Goal: Information Seeking & Learning: Learn about a topic

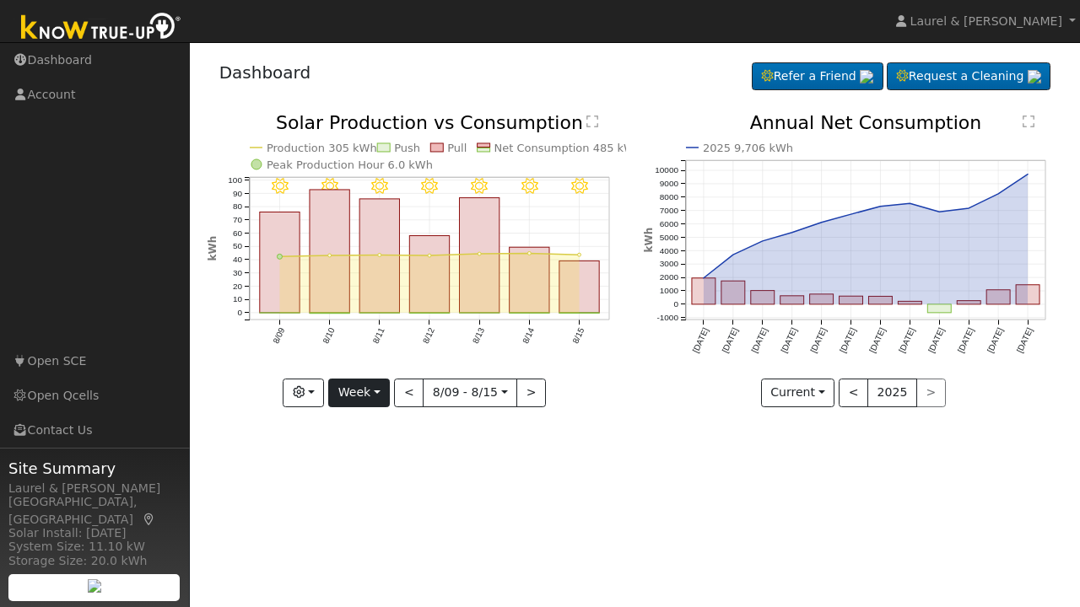
click at [353, 390] on button "Week" at bounding box center [359, 393] width 62 height 29
click at [359, 472] on link "Month" at bounding box center [387, 475] width 117 height 24
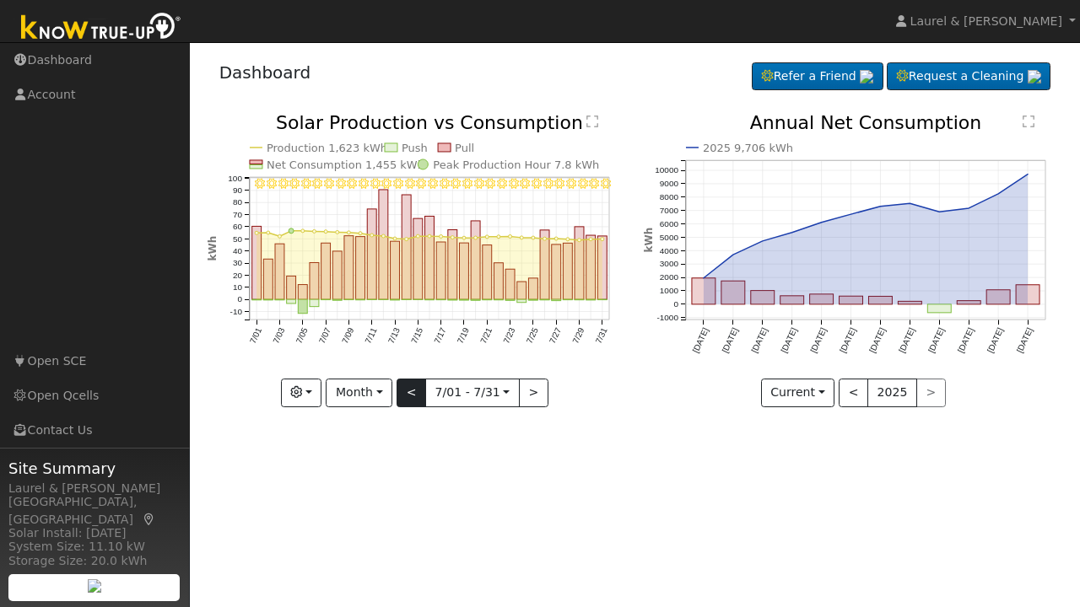
click at [412, 397] on button "<" at bounding box center [411, 393] width 30 height 29
type input "2025-06-01"
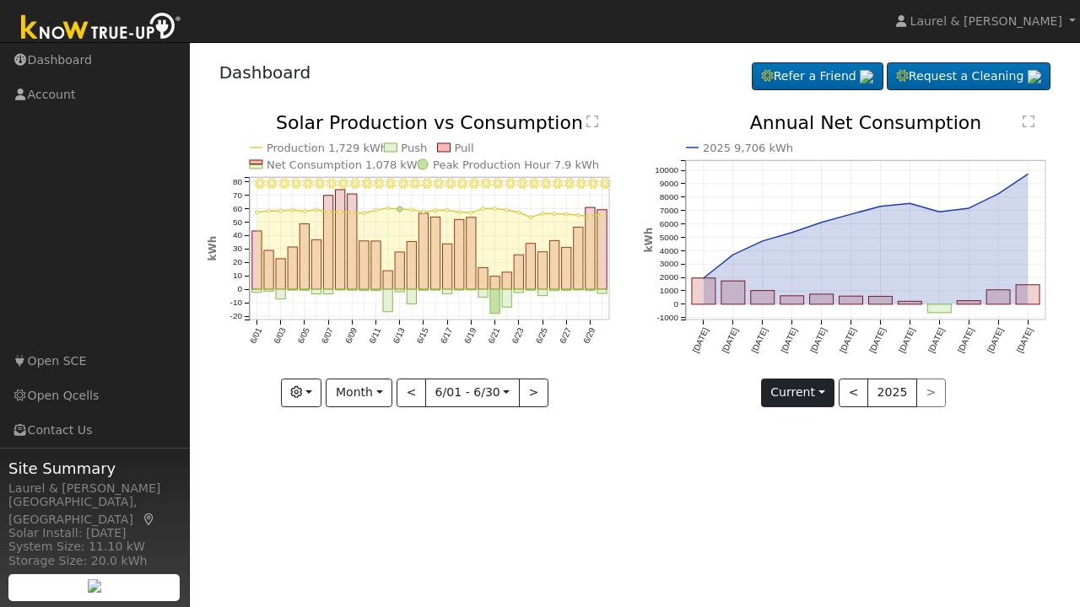
click at [822, 396] on button "Current" at bounding box center [798, 393] width 74 height 29
click at [700, 462] on div "User Profile First name Last name Email Email Notifications No Emails No Emails…" at bounding box center [635, 324] width 890 height 565
click at [353, 402] on button "Month" at bounding box center [359, 393] width 67 height 29
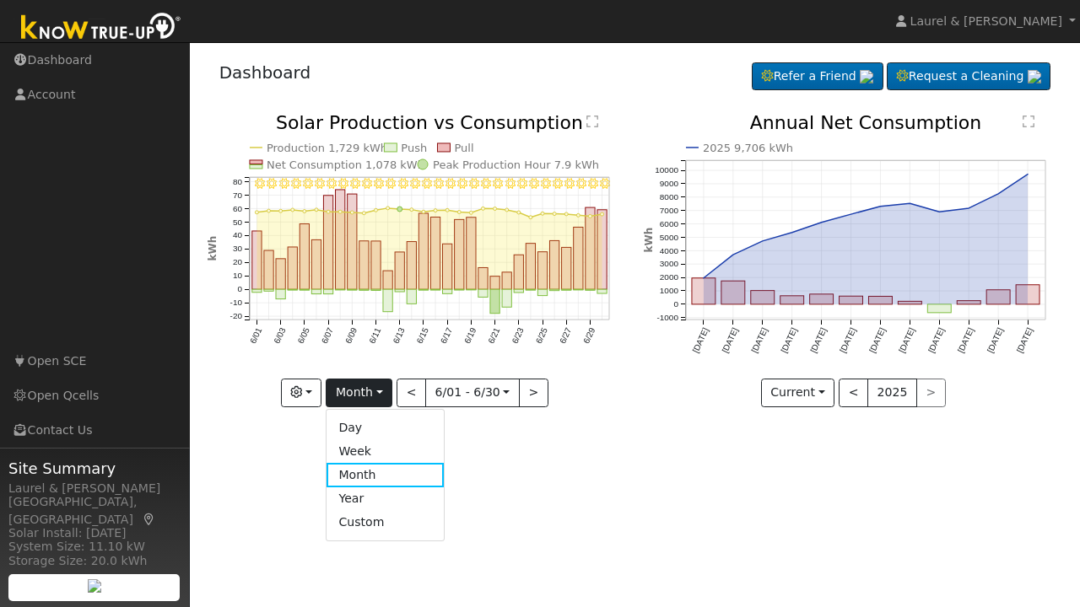
click at [590, 450] on div "User Profile First name Last name Email Email Notifications No Emails No Emails…" at bounding box center [635, 324] width 890 height 565
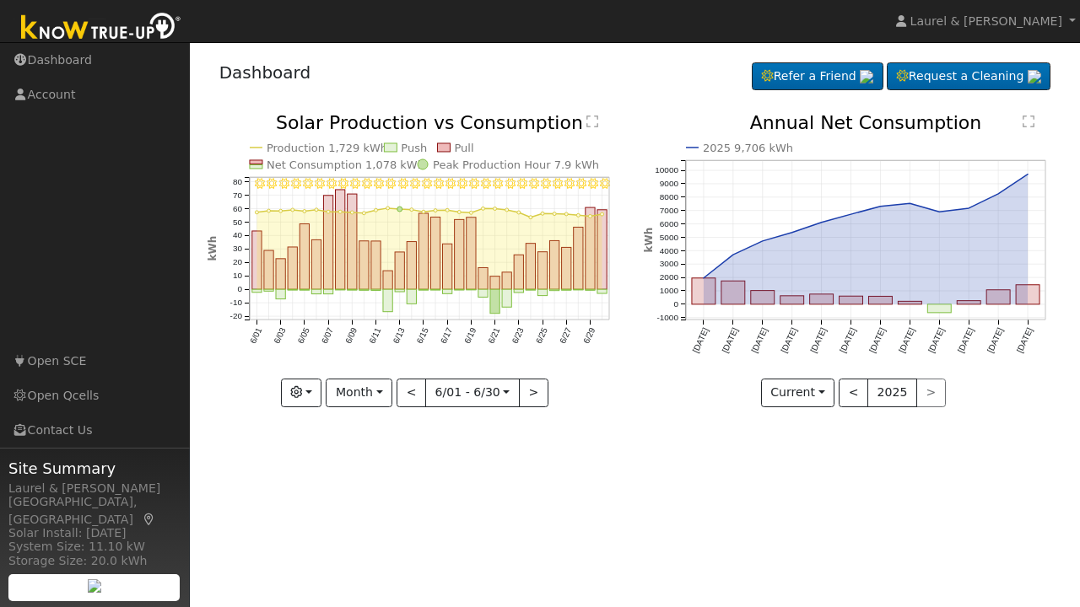
click at [306, 166] on text "Net Consumption 1,078 kWh" at bounding box center [346, 165] width 158 height 13
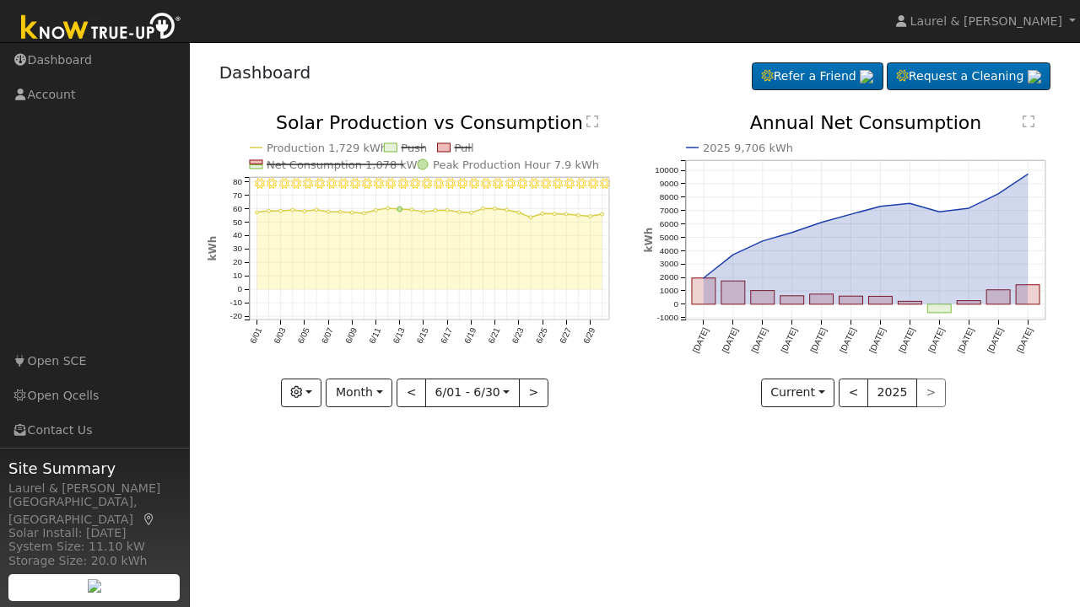
click at [306, 166] on text "Net Consumption 1,078 kWh" at bounding box center [346, 165] width 158 height 13
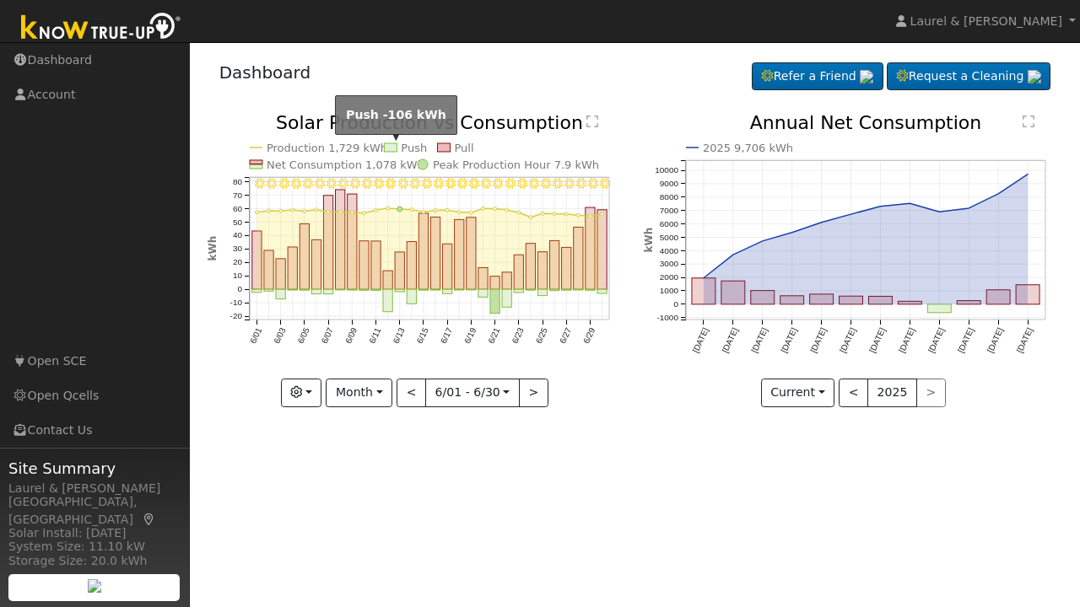
click at [390, 146] on rect at bounding box center [390, 147] width 13 height 8
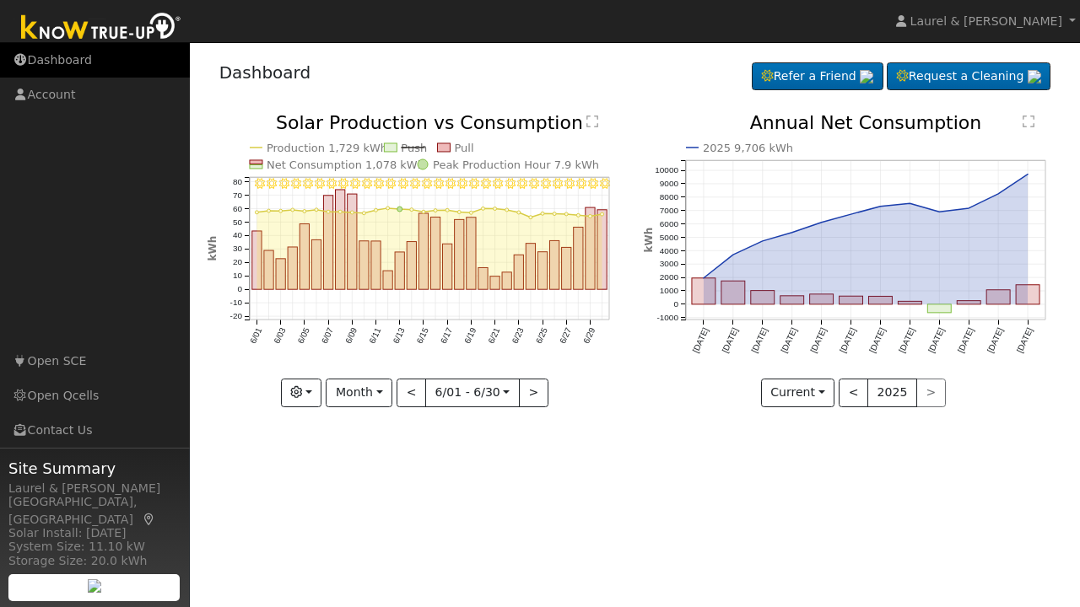
click at [67, 57] on link "Dashboard" at bounding box center [95, 60] width 190 height 35
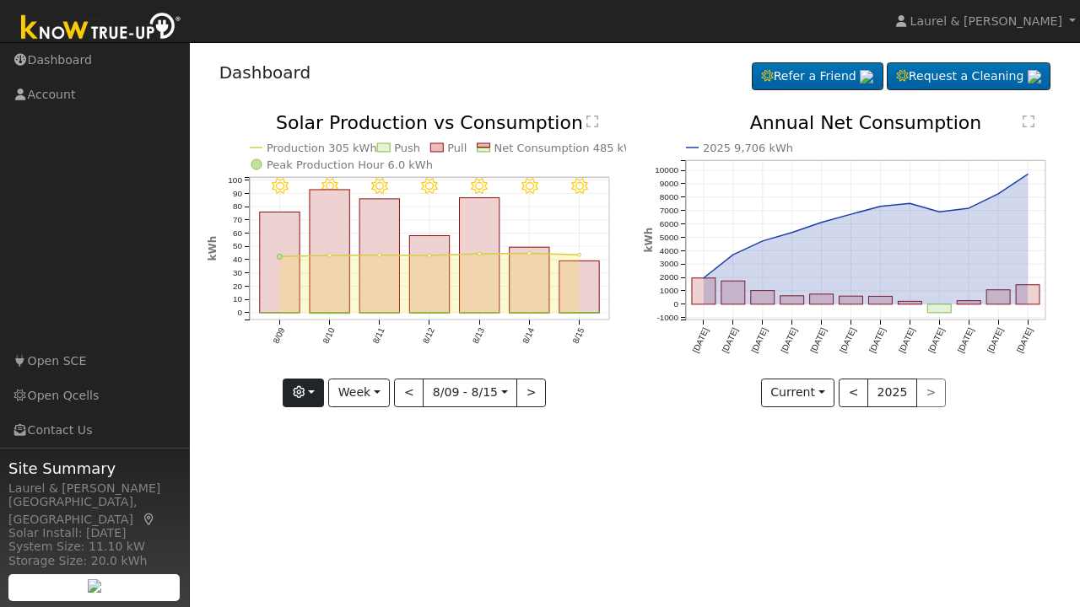
click at [309, 392] on button "button" at bounding box center [303, 393] width 41 height 29
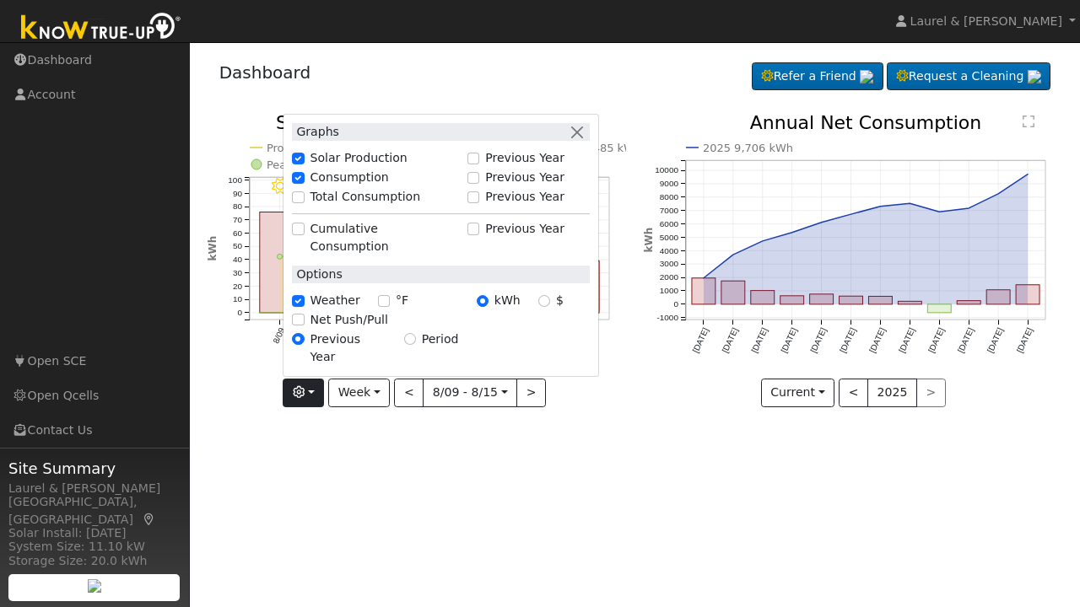
click at [302, 164] on input "Solar Production" at bounding box center [298, 159] width 12 height 12
checkbox input "false"
click at [349, 444] on div "User Profile First name Last name Email Email Notifications No Emails No Emails…" at bounding box center [635, 324] width 890 height 565
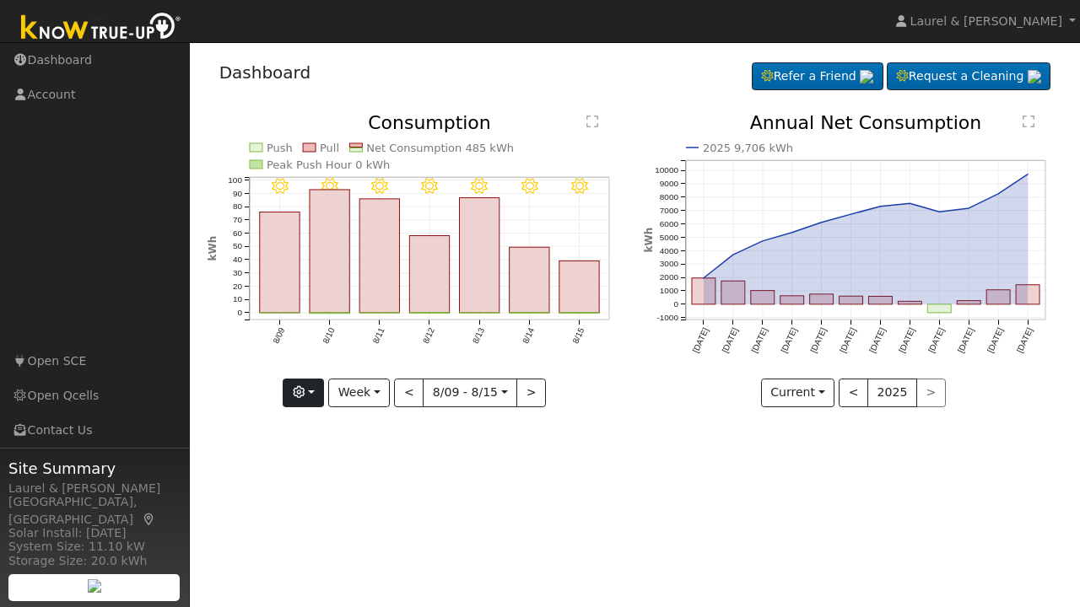
click at [303, 403] on button "button" at bounding box center [303, 393] width 41 height 29
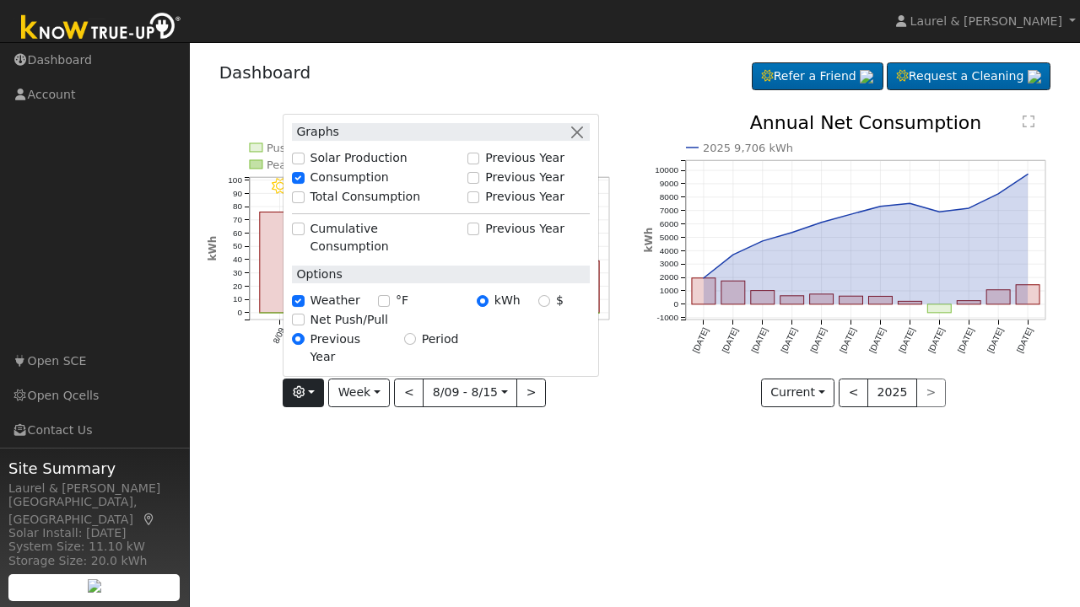
click at [479, 164] on input "Previous Year" at bounding box center [473, 159] width 12 height 12
checkbox input "true"
click at [365, 502] on div "User Profile First name Last name Email Email Notifications No Emails No Emails…" at bounding box center [635, 324] width 890 height 565
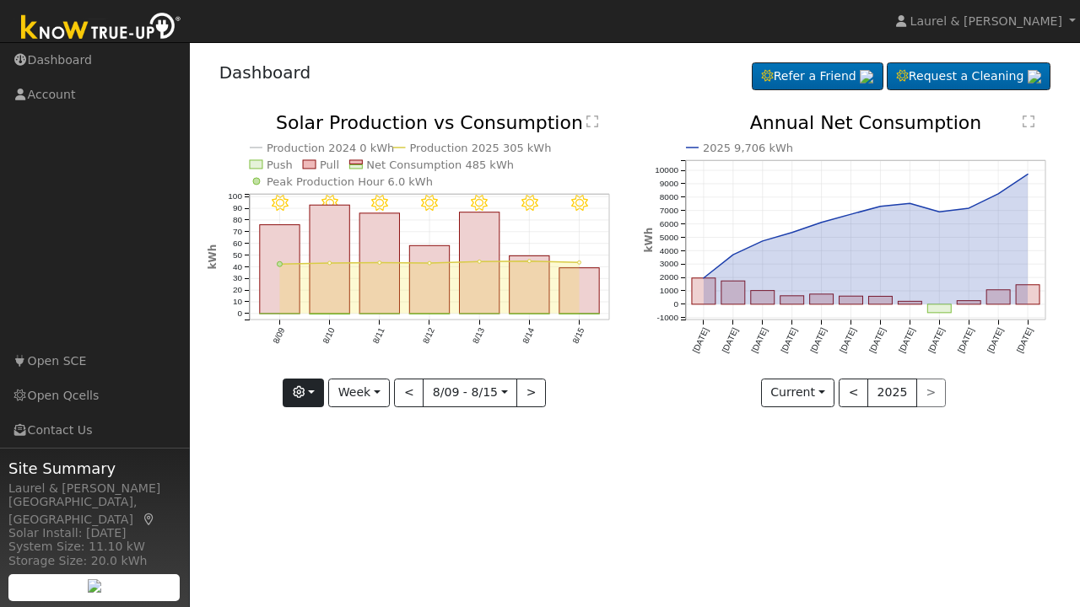
click at [300, 390] on icon "button" at bounding box center [299, 392] width 12 height 12
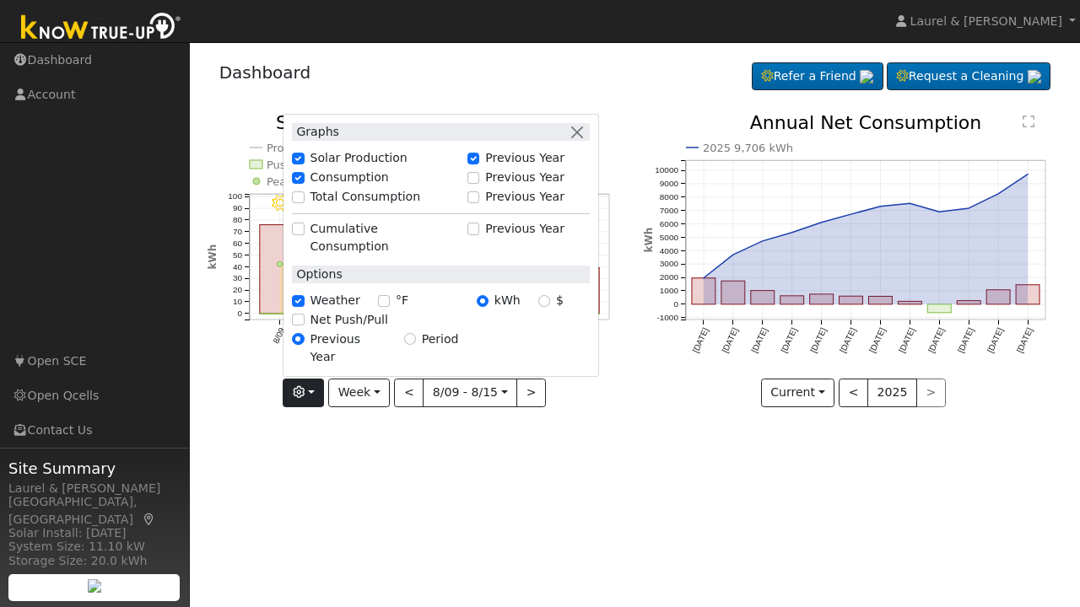
click at [477, 164] on input "Previous Year" at bounding box center [473, 159] width 12 height 12
checkbox input "false"
click at [304, 164] on input "Solar Production" at bounding box center [298, 159] width 12 height 12
checkbox input "true"
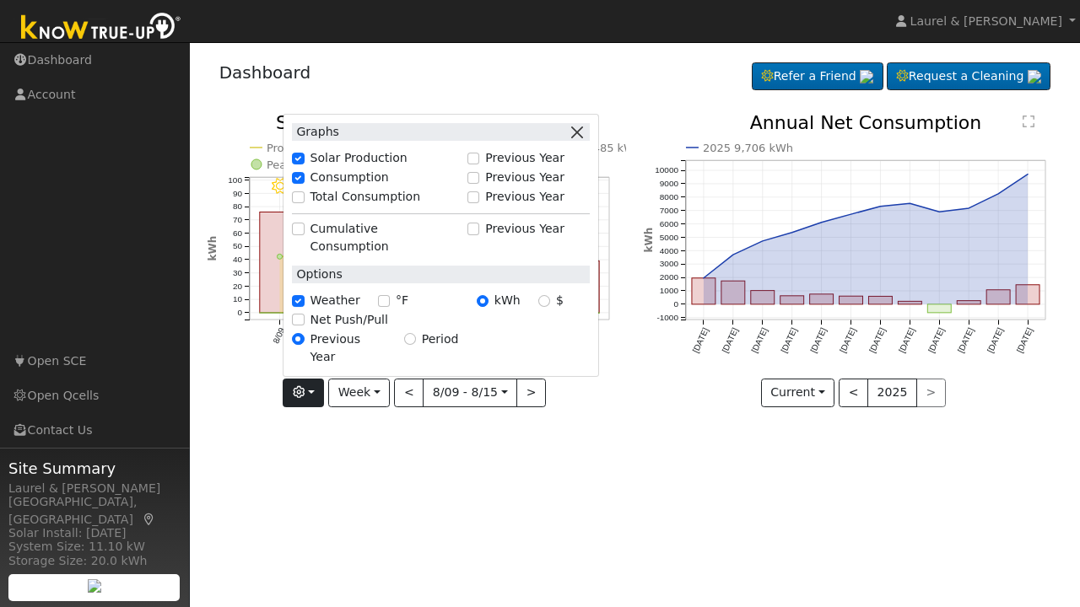
click at [581, 141] on button "button" at bounding box center [577, 132] width 18 height 18
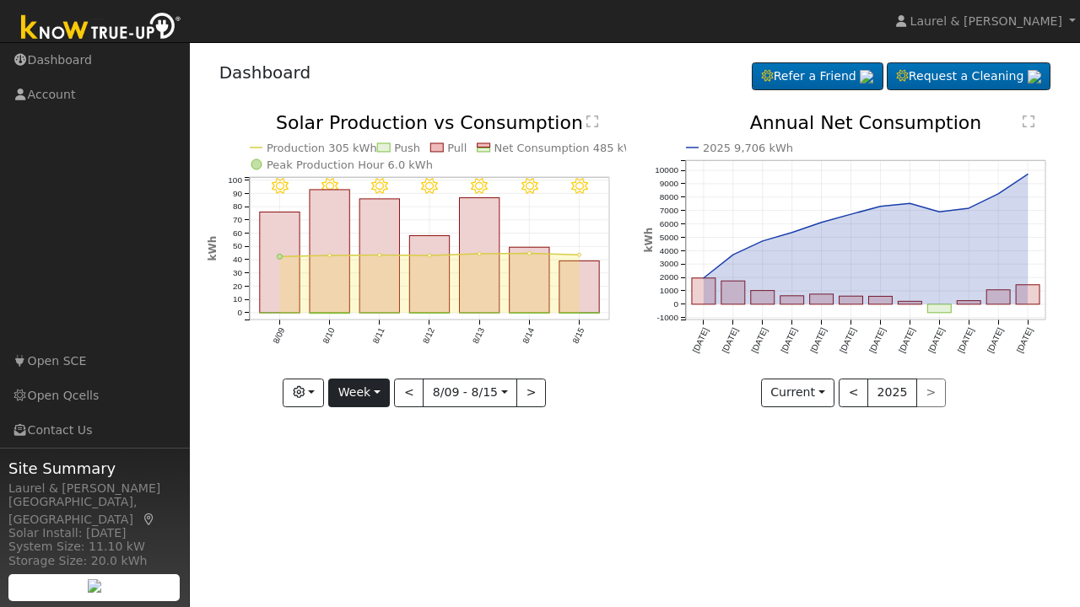
click at [363, 395] on button "Week" at bounding box center [359, 393] width 62 height 29
click at [363, 469] on link "Month" at bounding box center [387, 475] width 117 height 24
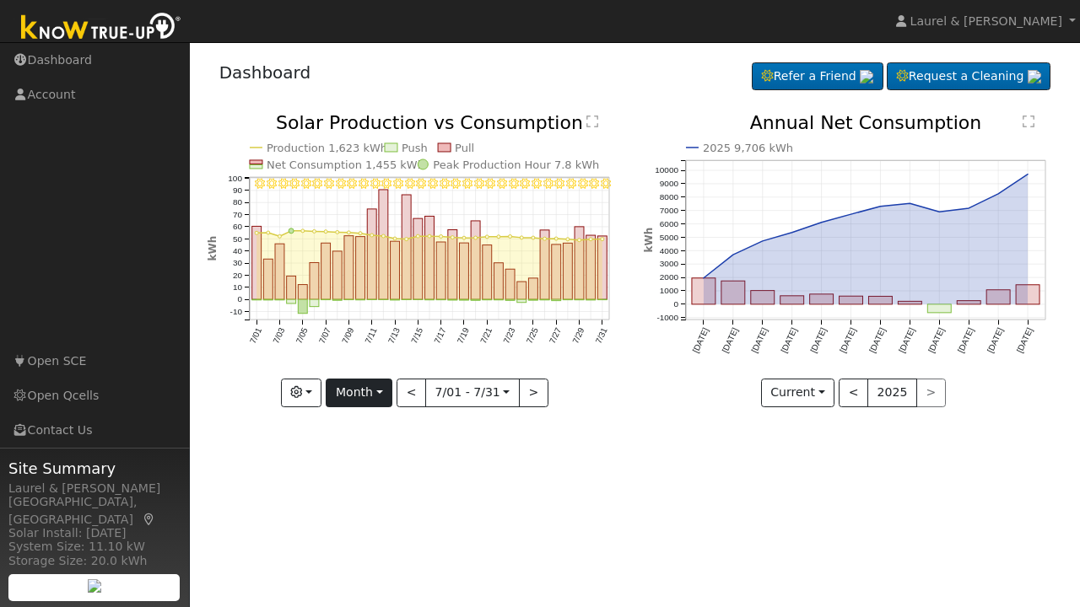
click at [355, 391] on button "Month" at bounding box center [359, 393] width 67 height 29
click at [349, 503] on link "Year" at bounding box center [384, 499] width 117 height 24
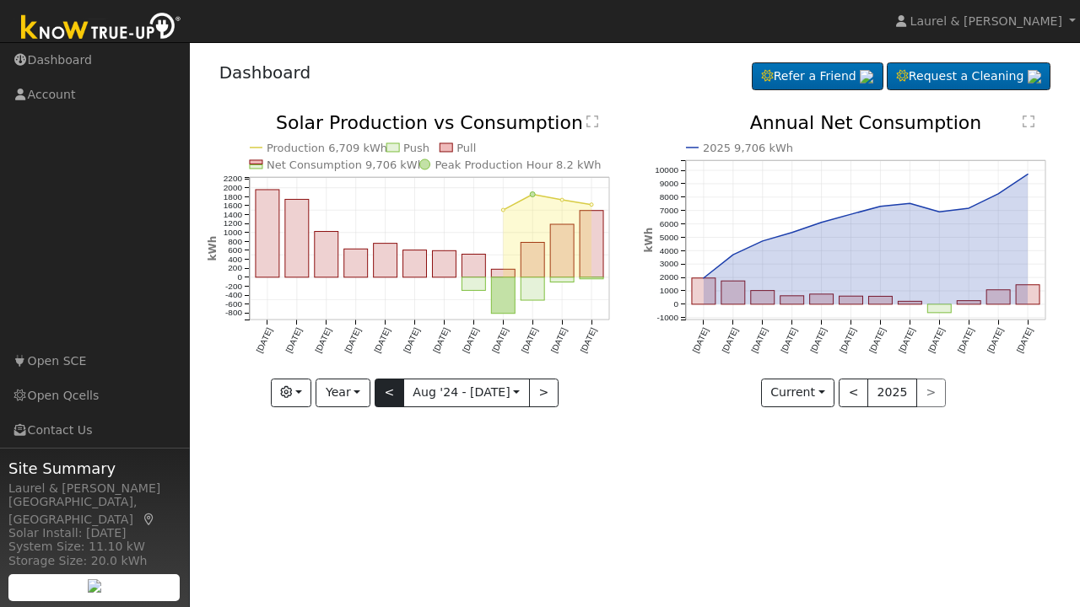
click at [378, 385] on button "<" at bounding box center [389, 393] width 30 height 29
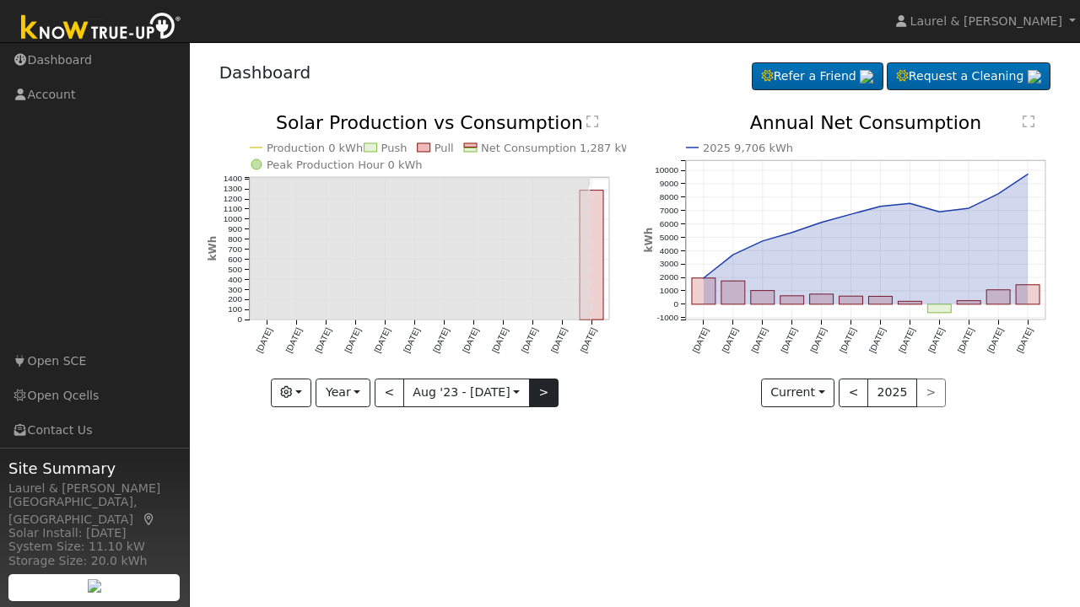
click at [541, 387] on button ">" at bounding box center [544, 393] width 30 height 29
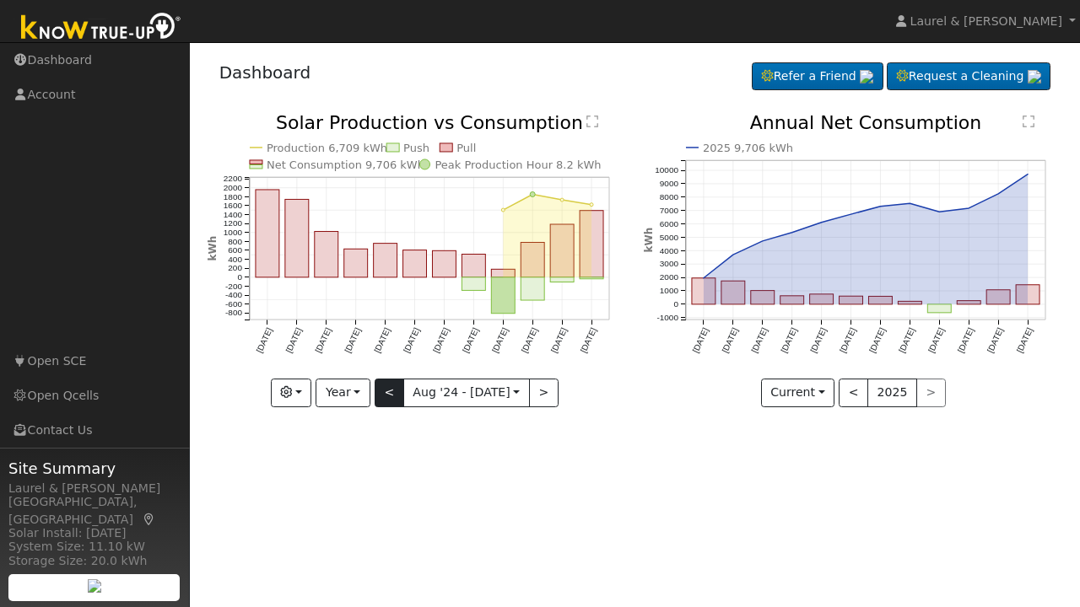
click at [397, 398] on button "<" at bounding box center [389, 393] width 30 height 29
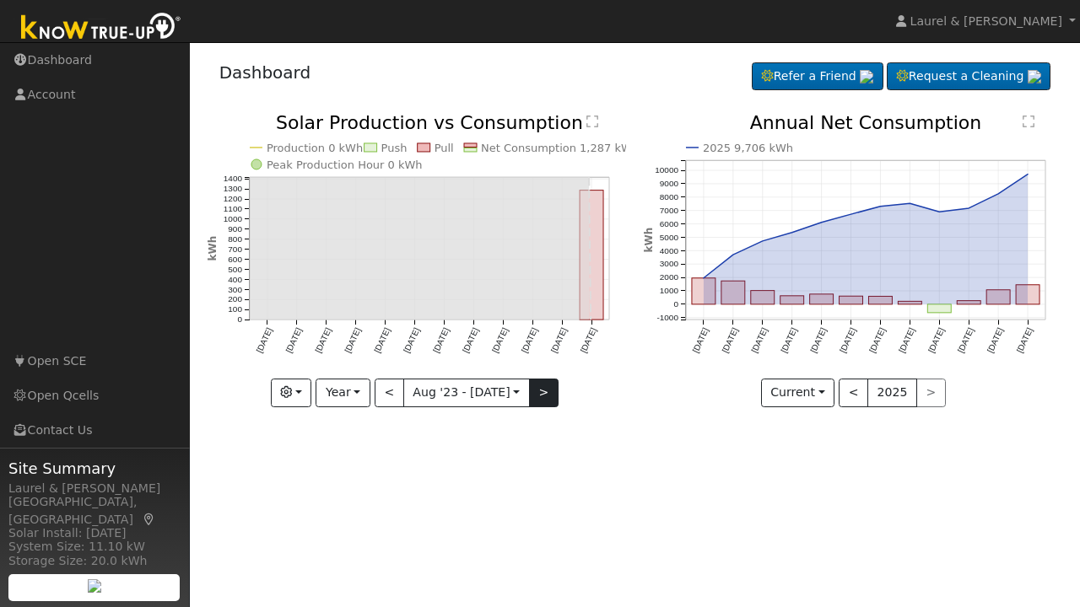
click at [542, 398] on button ">" at bounding box center [544, 393] width 30 height 29
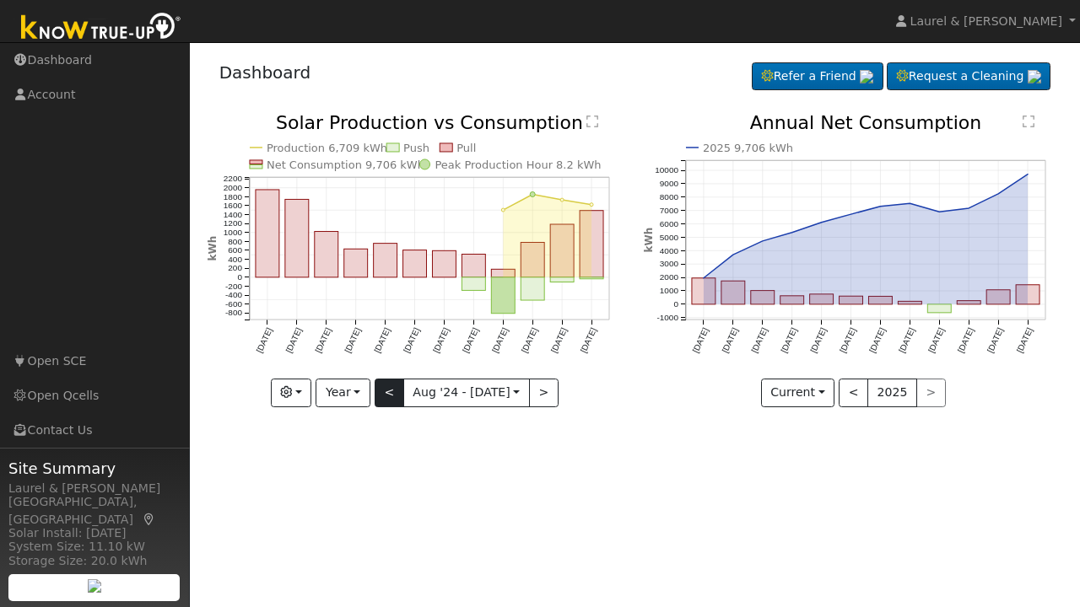
click at [391, 386] on button "<" at bounding box center [389, 393] width 30 height 29
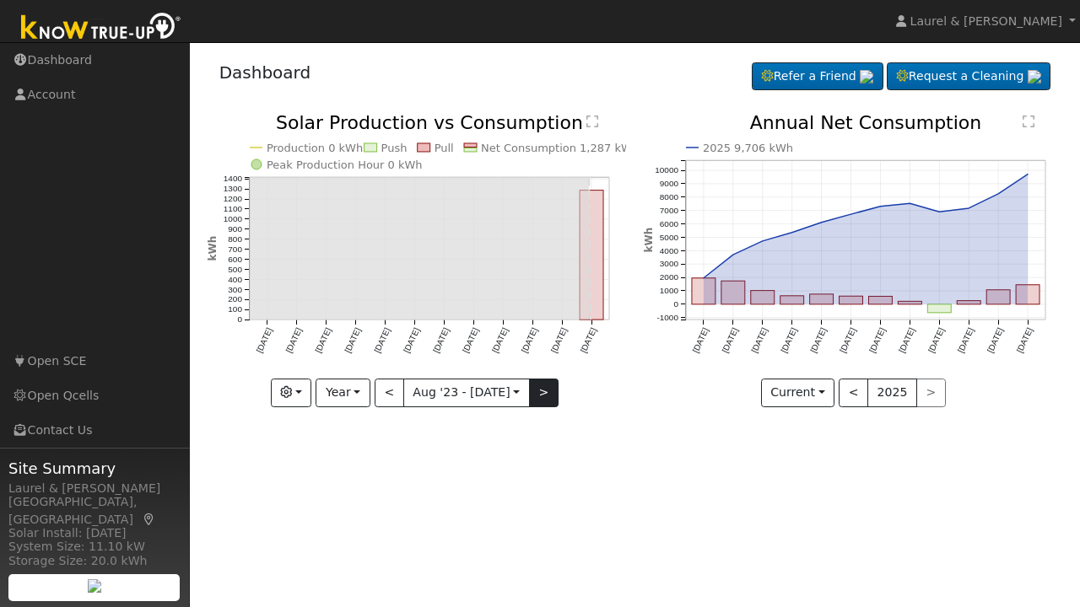
click at [536, 391] on button ">" at bounding box center [544, 393] width 30 height 29
type input "2024-08-01"
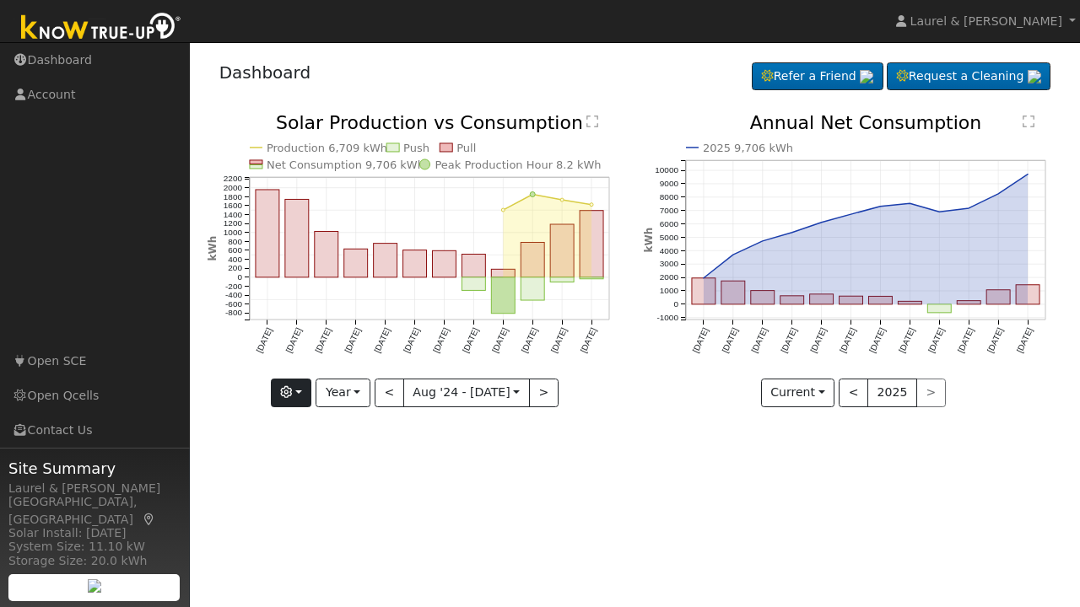
click at [299, 394] on button "button" at bounding box center [291, 393] width 41 height 29
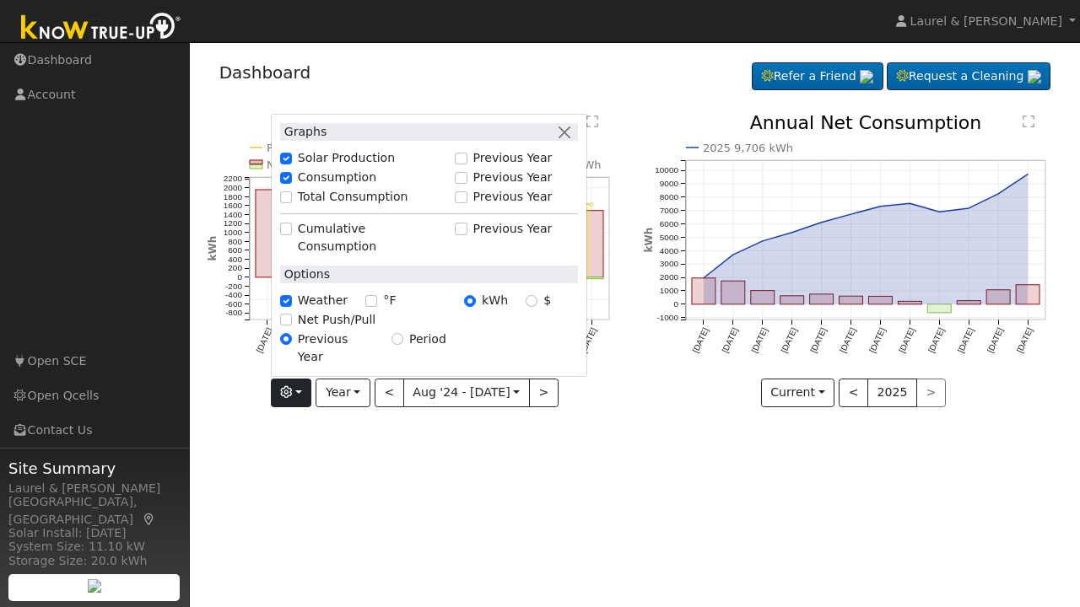
click at [289, 203] on input "Total Consumption" at bounding box center [286, 197] width 12 height 12
checkbox input "true"
click at [288, 184] on input "Consumption" at bounding box center [286, 178] width 12 height 12
checkbox input "false"
click at [291, 164] on input "Solar Production" at bounding box center [286, 159] width 12 height 12
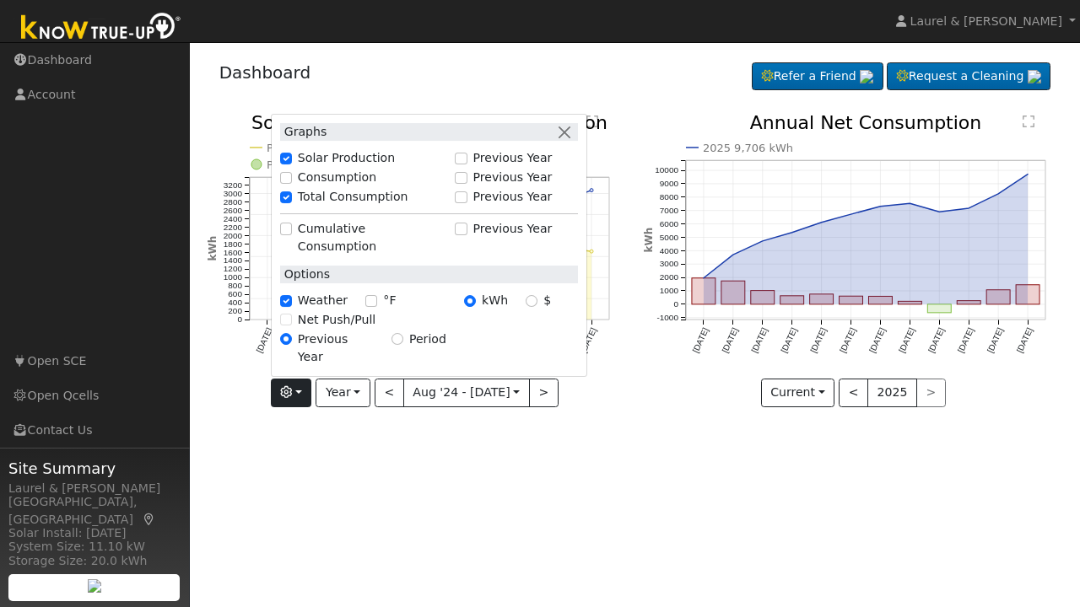
checkbox input "false"
click at [568, 141] on button "button" at bounding box center [565, 132] width 18 height 18
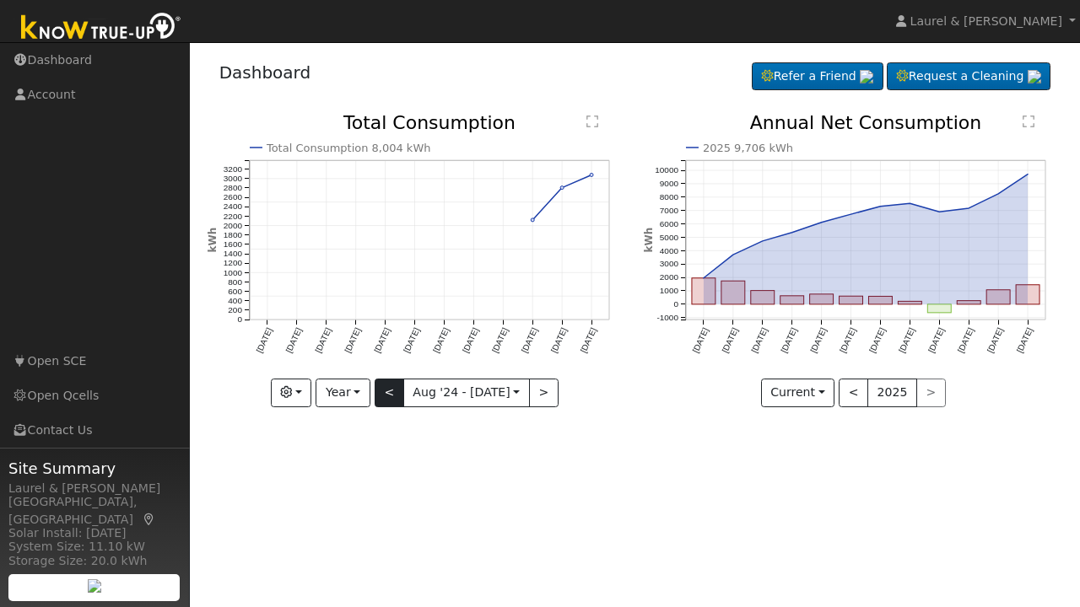
click at [395, 399] on button "<" at bounding box center [389, 393] width 30 height 29
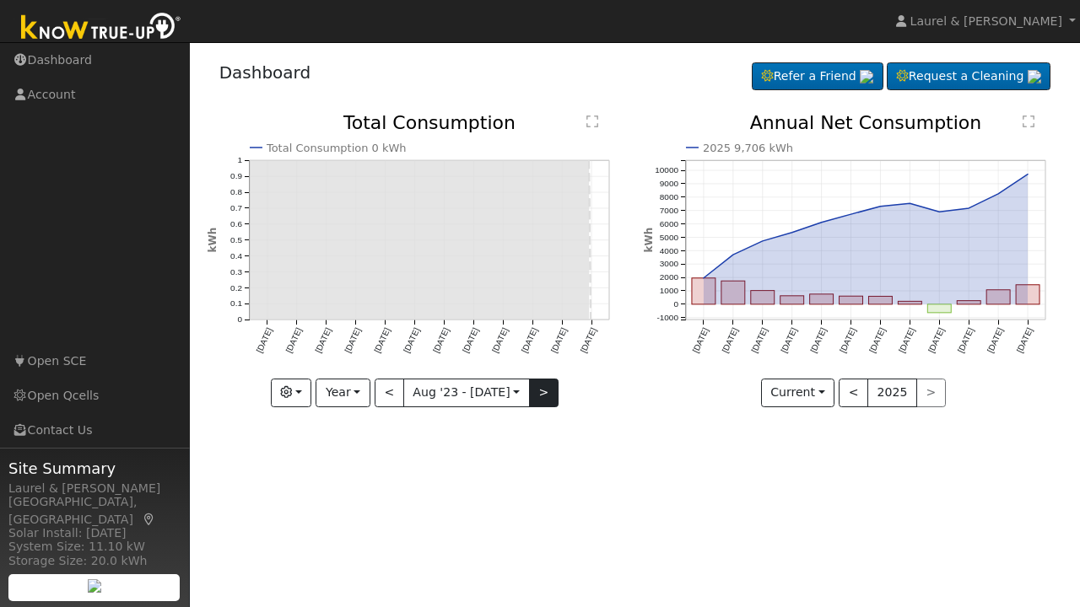
click at [542, 385] on button ">" at bounding box center [544, 393] width 30 height 29
type input "2024-08-01"
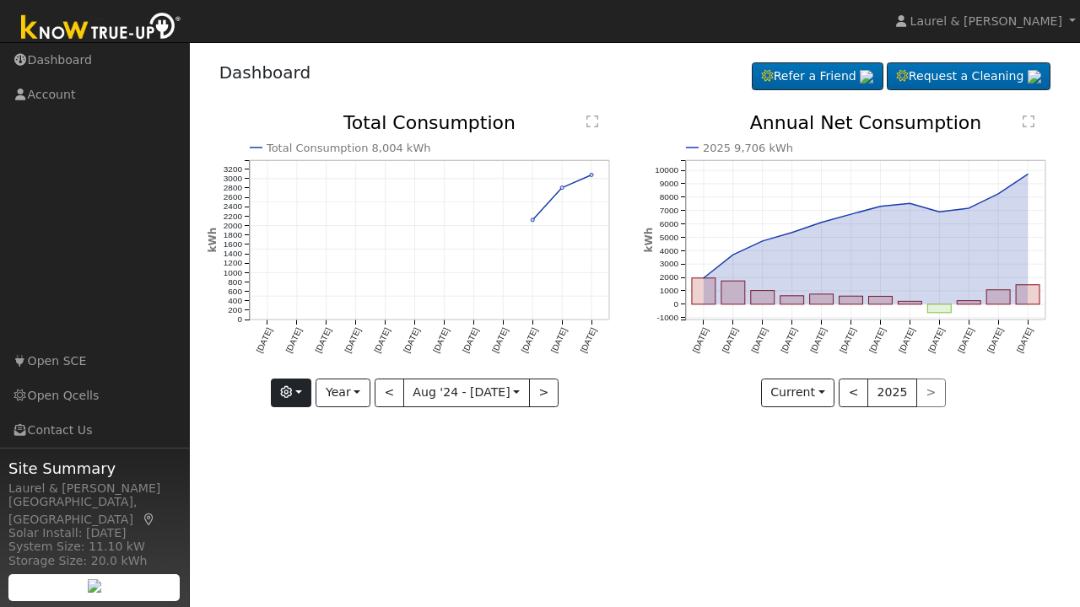
click at [287, 390] on icon "button" at bounding box center [286, 392] width 12 height 12
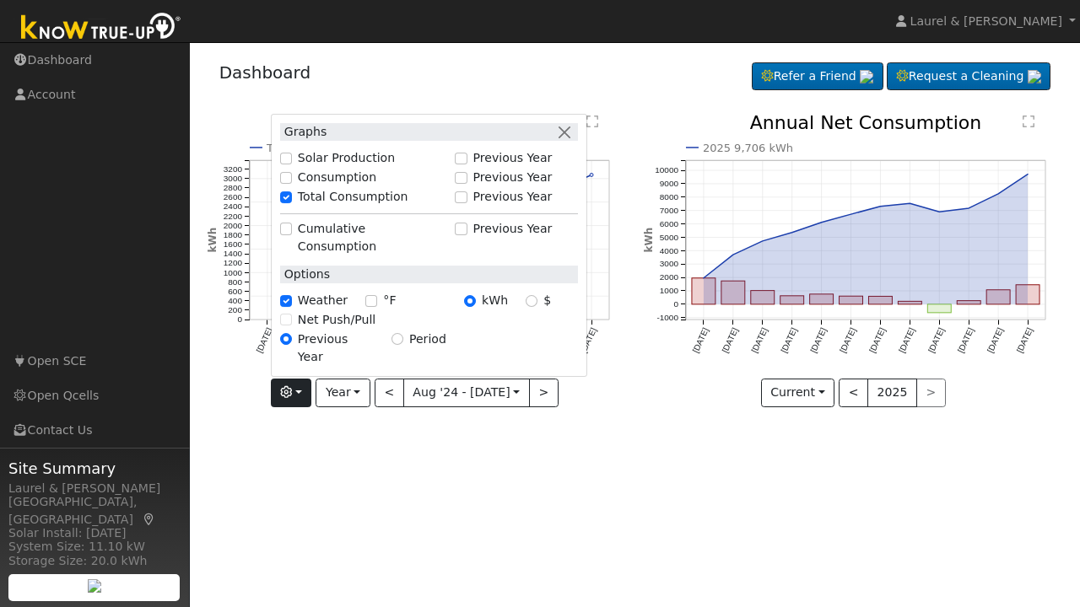
click at [292, 184] on input "Consumption" at bounding box center [286, 178] width 12 height 12
checkbox input "true"
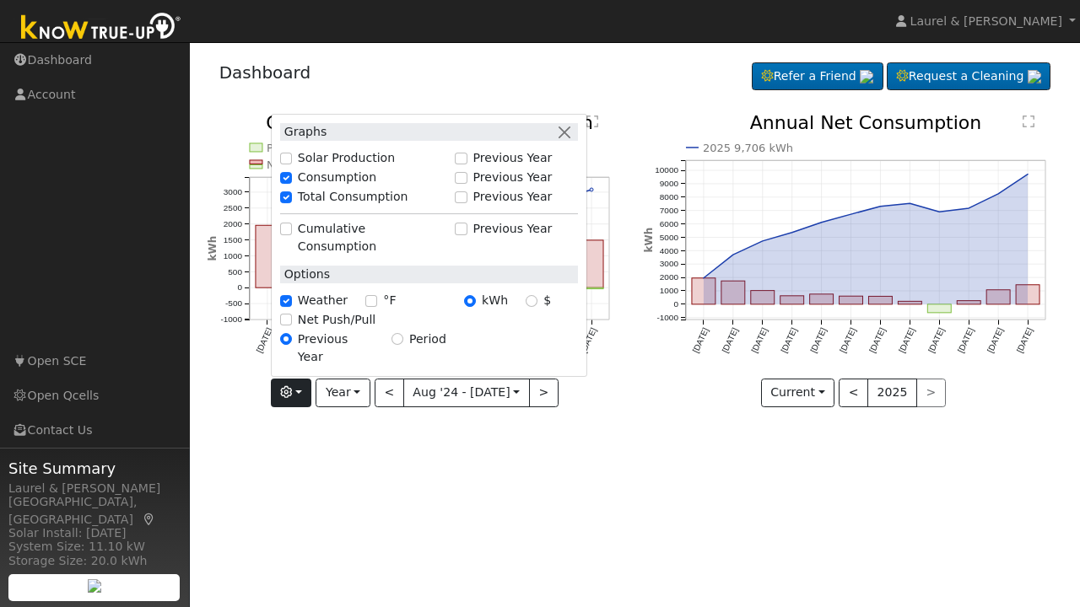
click at [288, 164] on input "Solar Production" at bounding box center [286, 159] width 12 height 12
checkbox input "true"
click at [288, 184] on input "Consumption" at bounding box center [286, 178] width 12 height 12
checkbox input "false"
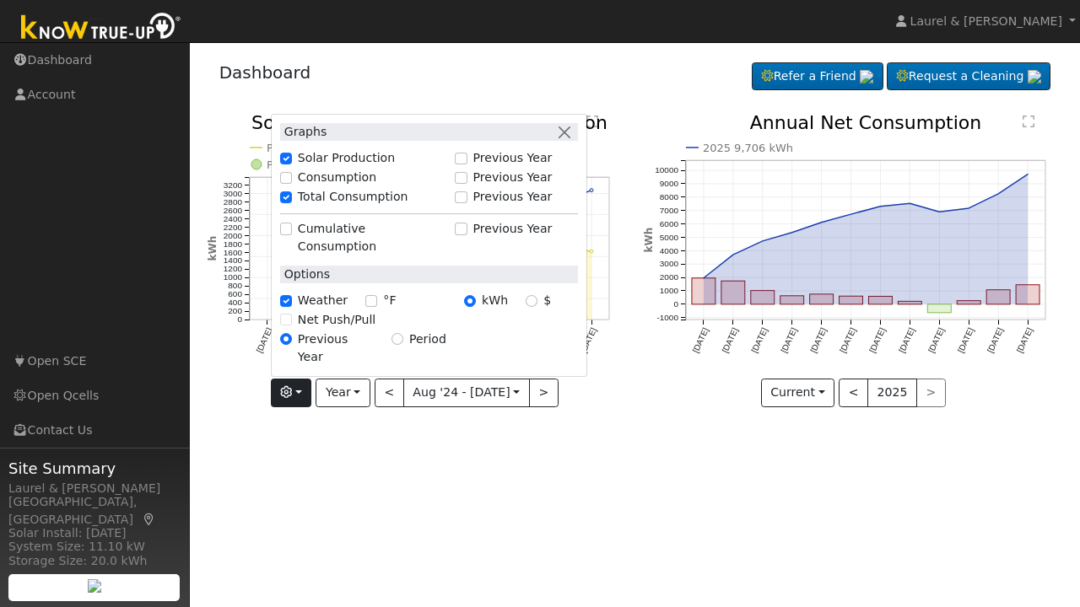
click at [289, 203] on input "Total Consumption" at bounding box center [286, 197] width 12 height 12
checkbox input "false"
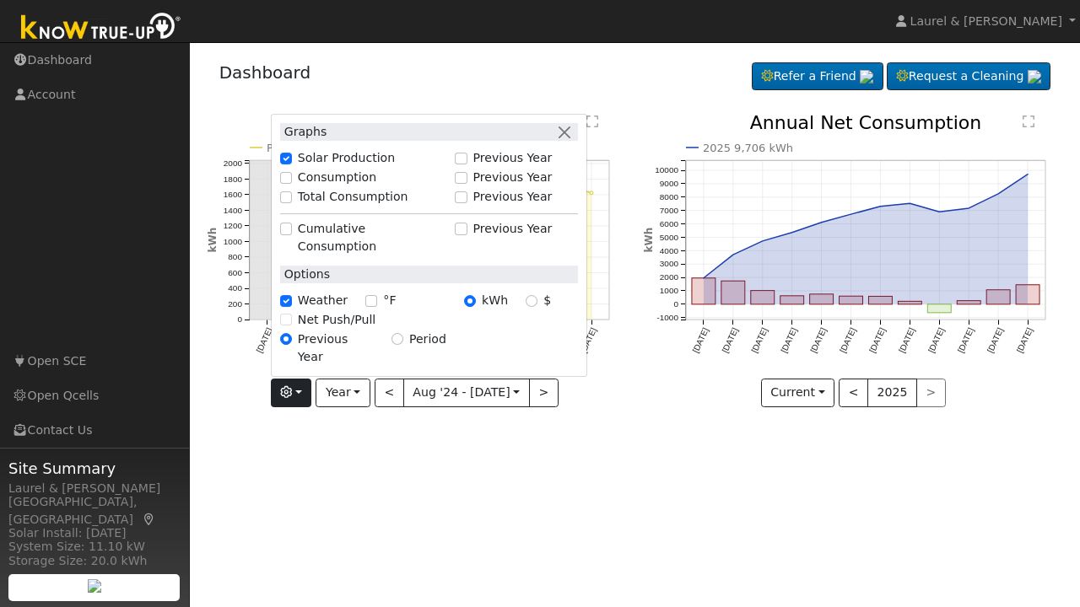
click at [291, 164] on input "Solar Production" at bounding box center [286, 159] width 12 height 12
click at [292, 164] on input "Solar Production" at bounding box center [286, 159] width 12 height 12
click at [286, 164] on input "Solar Production" at bounding box center [286, 159] width 12 height 12
checkbox input "true"
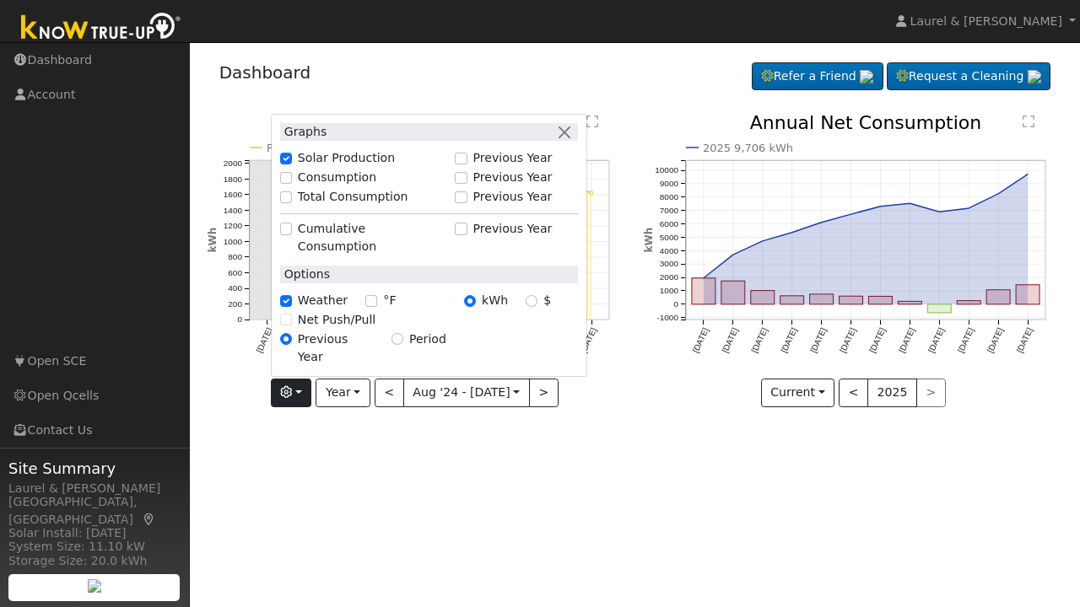
click at [292, 184] on input "Consumption" at bounding box center [286, 178] width 12 height 12
checkbox input "true"
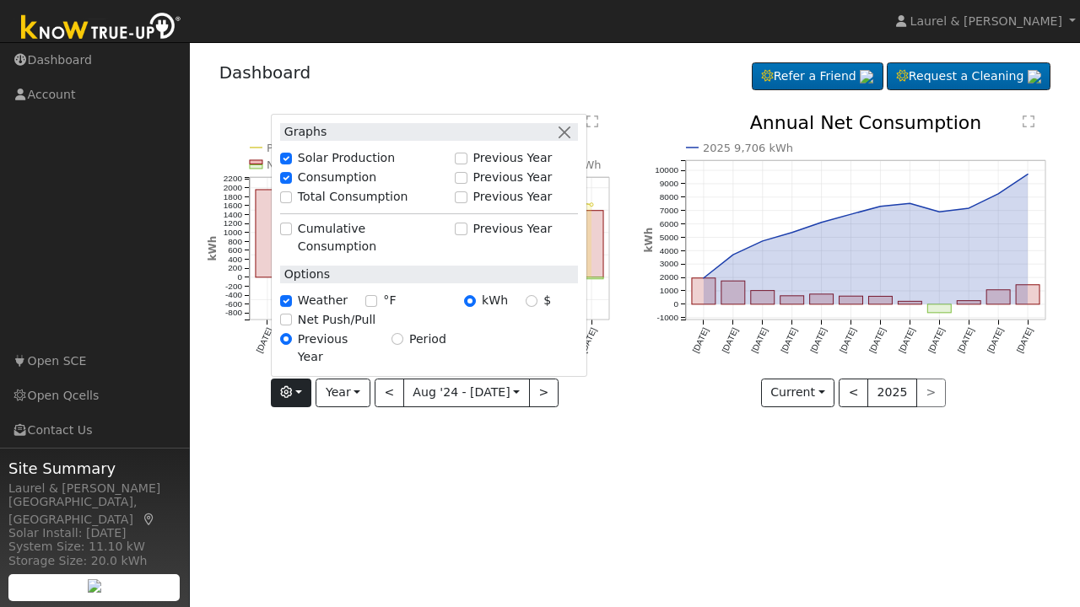
click at [291, 203] on input "Total Consumption" at bounding box center [286, 197] width 12 height 12
checkbox input "true"
click at [292, 164] on input "Solar Production" at bounding box center [286, 159] width 12 height 12
checkbox input "false"
click at [466, 164] on input "Previous Year" at bounding box center [461, 159] width 12 height 12
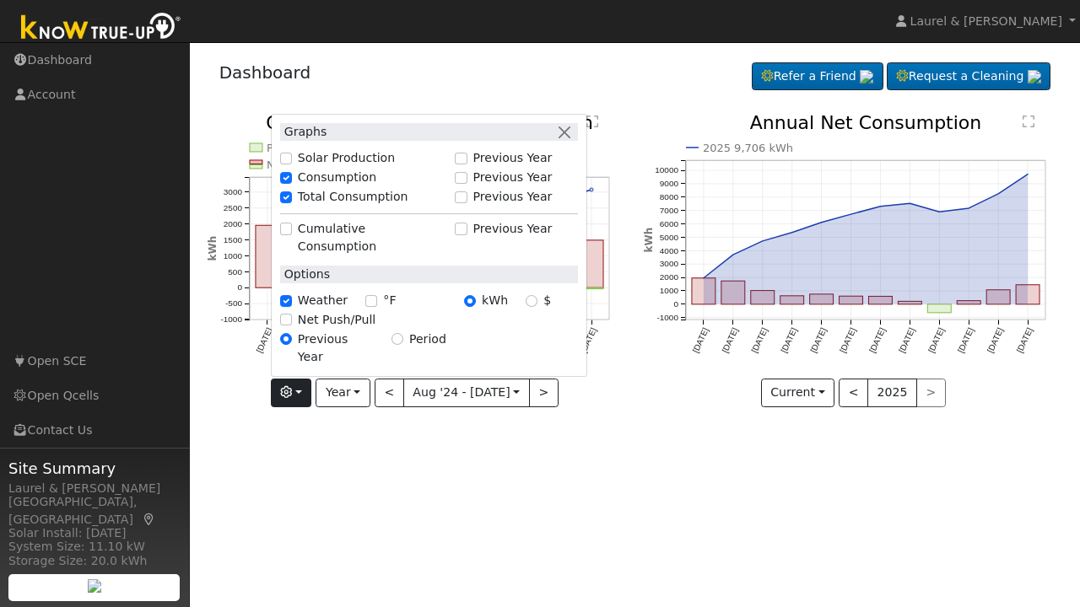
checkbox input "true"
click at [292, 164] on input "Solar Production" at bounding box center [286, 159] width 12 height 12
checkbox input "false"
click at [561, 141] on button "button" at bounding box center [565, 132] width 18 height 18
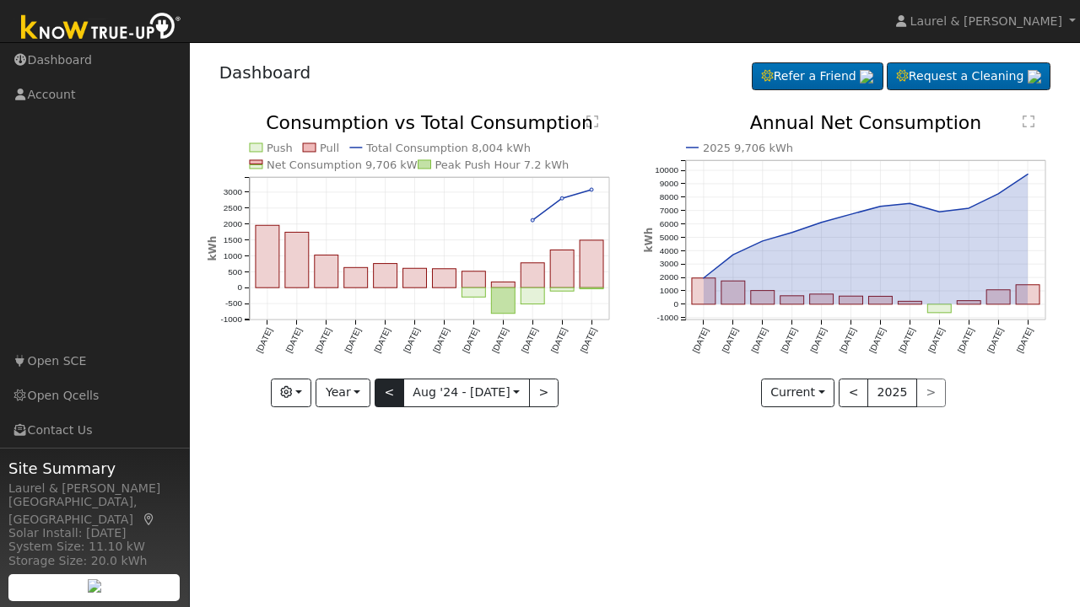
click at [396, 390] on button "<" at bounding box center [389, 393] width 30 height 29
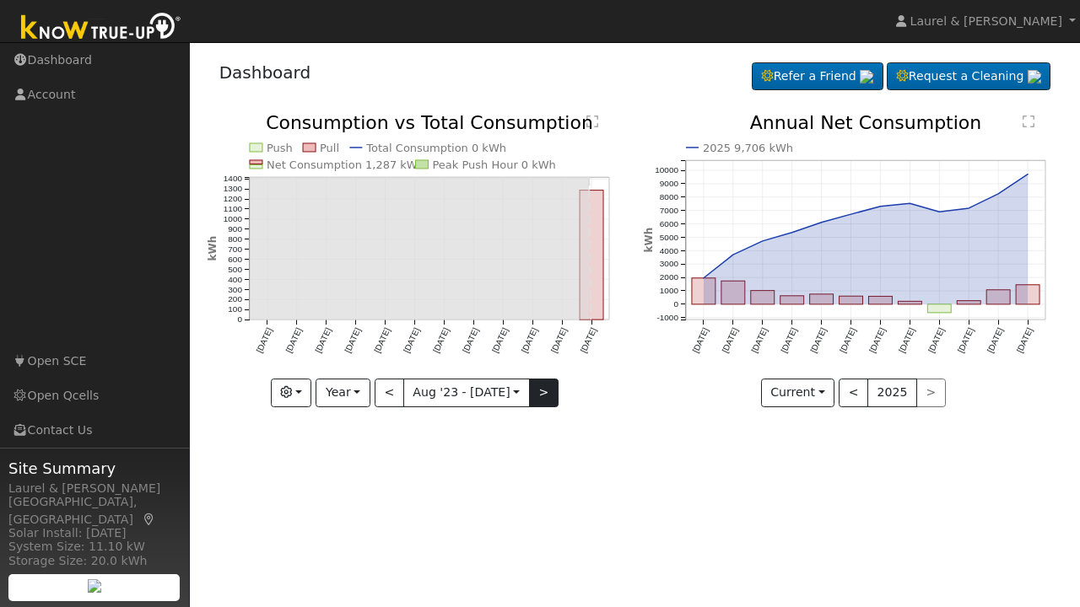
click at [539, 399] on button ">" at bounding box center [544, 393] width 30 height 29
type input "2024-08-01"
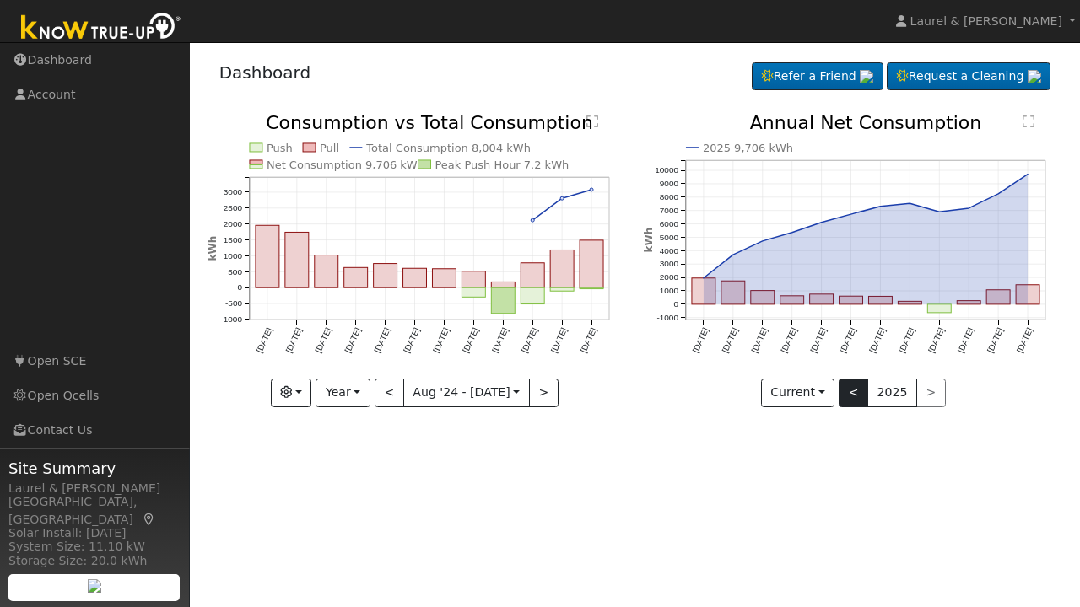
click at [859, 390] on button "<" at bounding box center [853, 393] width 30 height 29
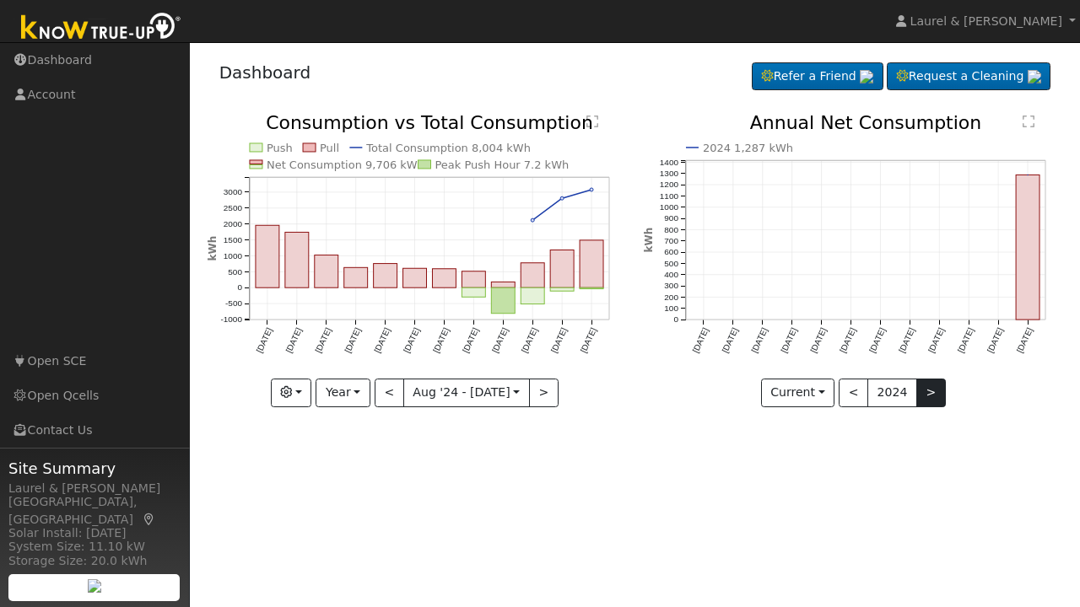
click at [928, 386] on button ">" at bounding box center [931, 393] width 30 height 29
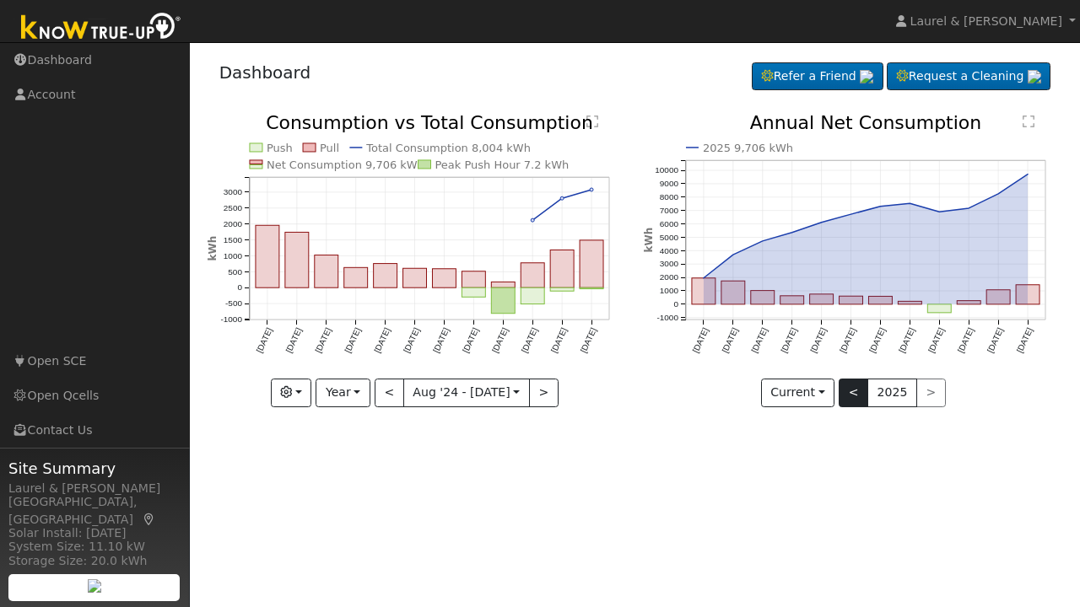
click at [858, 394] on button "<" at bounding box center [853, 393] width 30 height 29
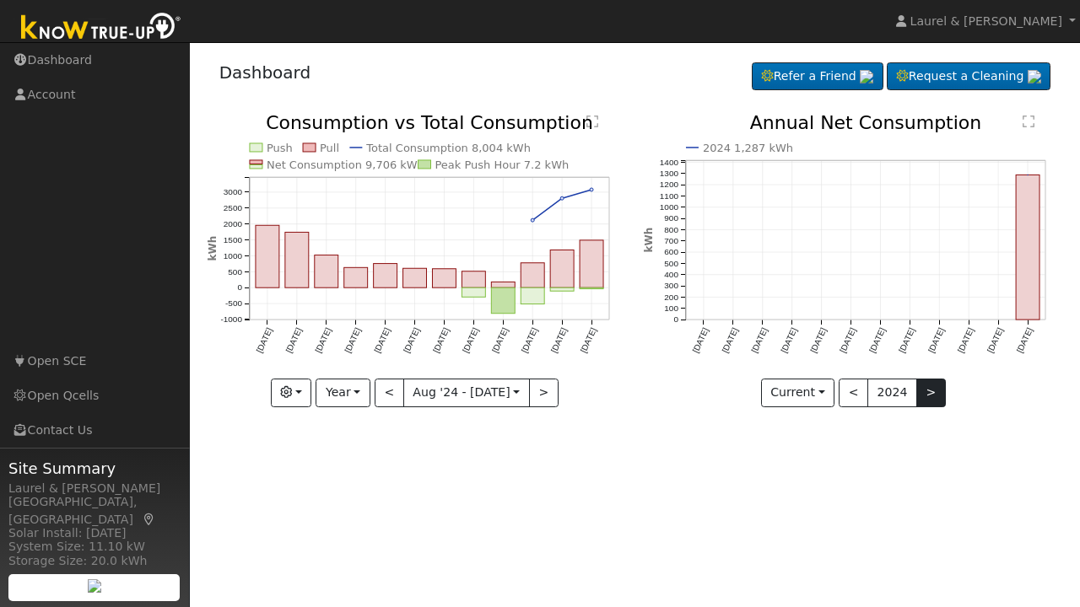
click at [928, 395] on button ">" at bounding box center [931, 393] width 30 height 29
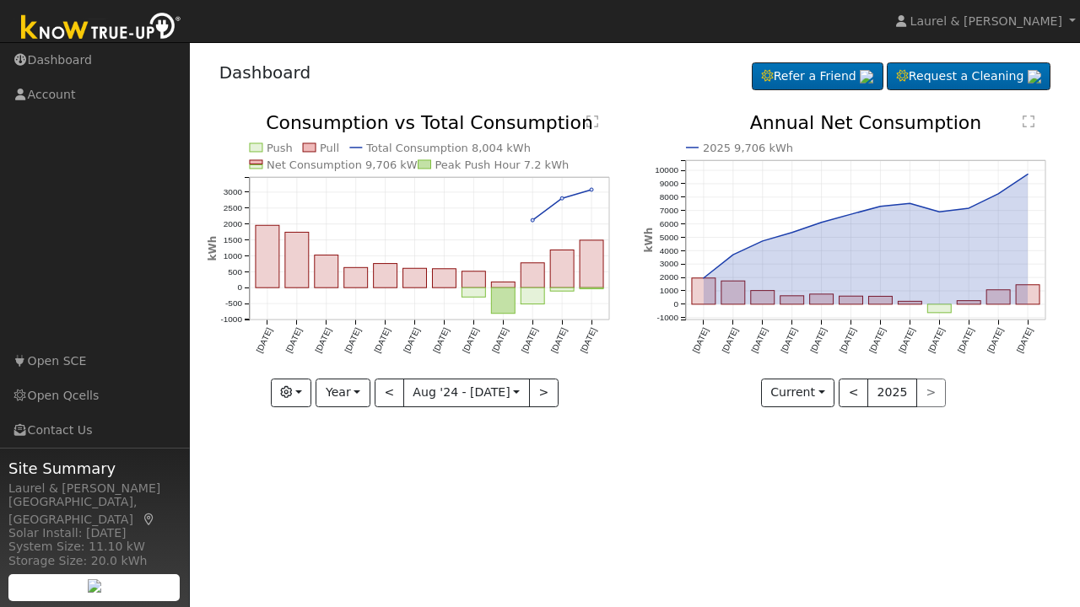
click at [1005, 190] on icon at bounding box center [865, 227] width 324 height 104
click at [859, 390] on button "<" at bounding box center [853, 393] width 30 height 29
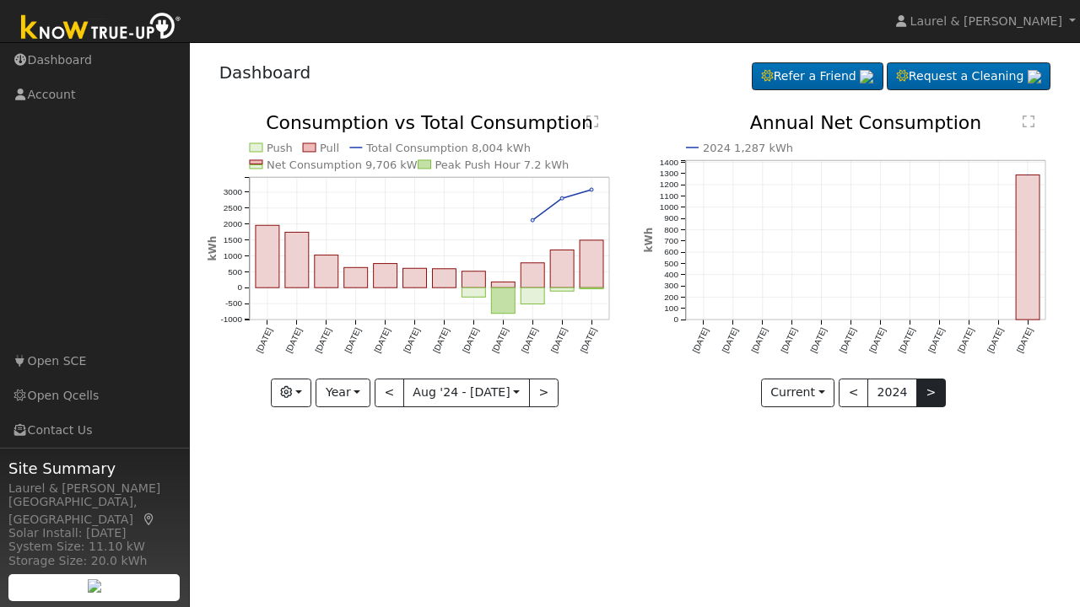
click at [918, 396] on button ">" at bounding box center [931, 393] width 30 height 29
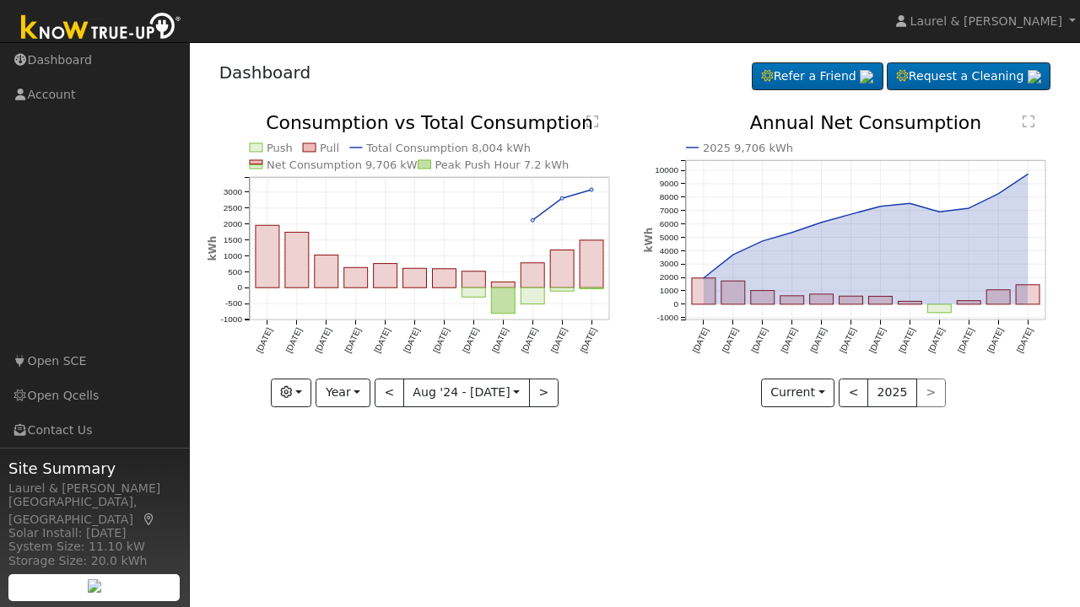
click at [988, 204] on icon "2025 9,706 kWh Aug '24 Sep '24 Oct '24 Nov '24 Dec '24 Jan '25 Feb '25 Mar '25 …" at bounding box center [852, 254] width 418 height 280
click at [989, 197] on icon "2025 9,706 kWh Aug '24 Sep '24 Oct '24 Nov '24 Dec '24 Jan '25 Feb '25 Mar '25 …" at bounding box center [852, 254] width 418 height 280
click at [292, 385] on button "button" at bounding box center [291, 393] width 41 height 29
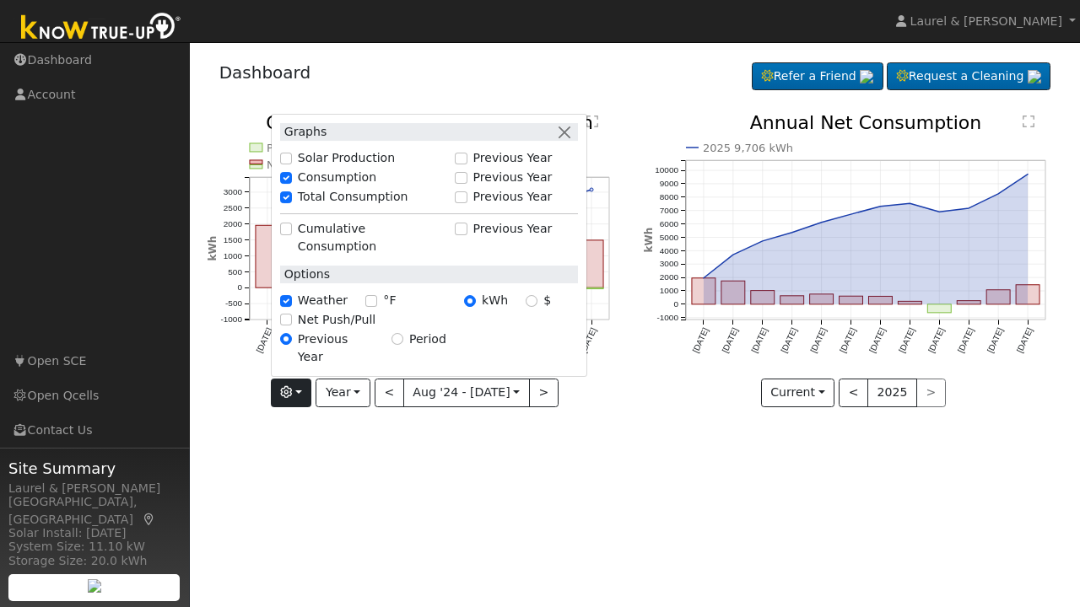
click at [290, 184] on input "Consumption" at bounding box center [286, 178] width 12 height 12
checkbox input "false"
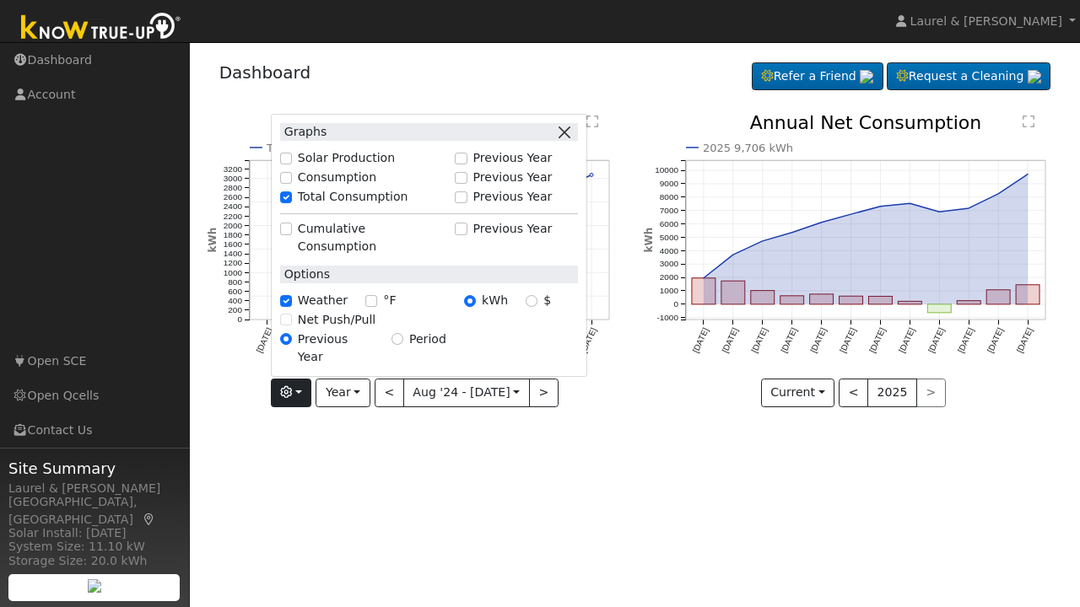
click at [568, 141] on button "button" at bounding box center [565, 132] width 18 height 18
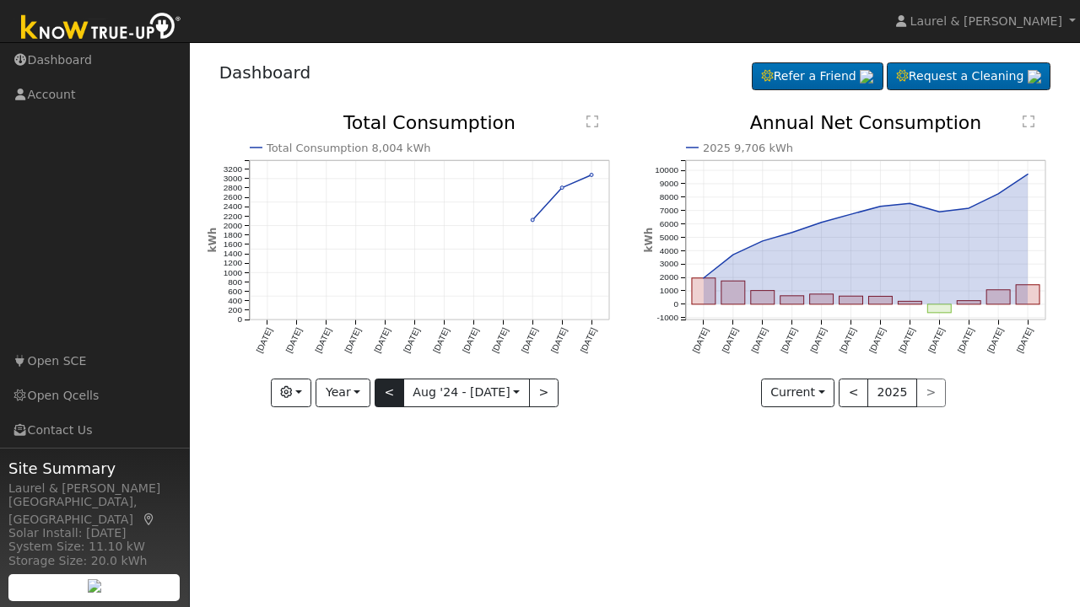
click at [397, 402] on button "<" at bounding box center [389, 393] width 30 height 29
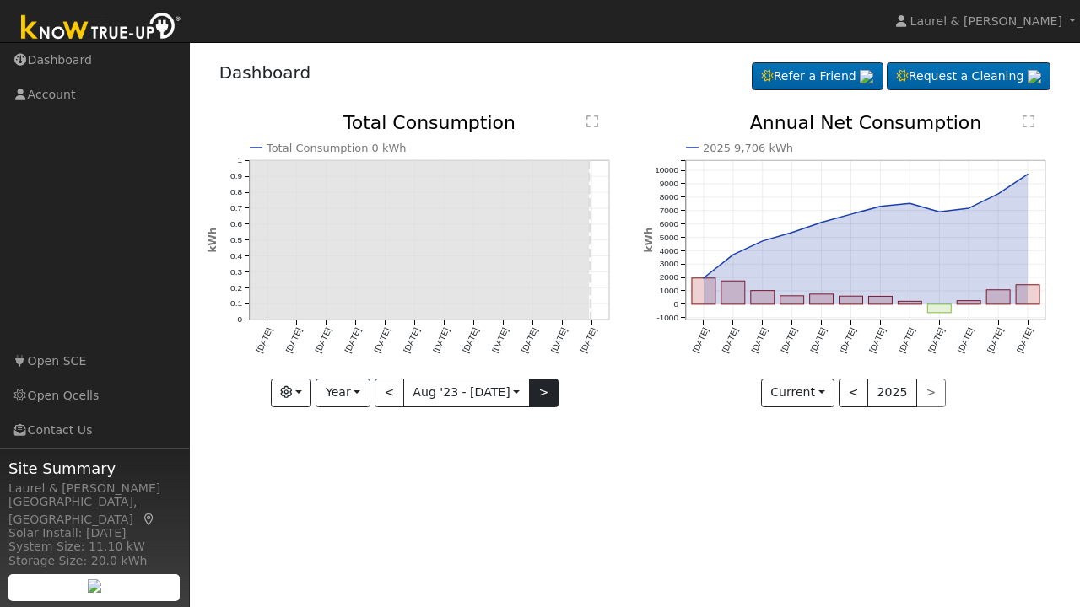
click at [531, 384] on button ">" at bounding box center [544, 393] width 30 height 29
type input "2024-08-01"
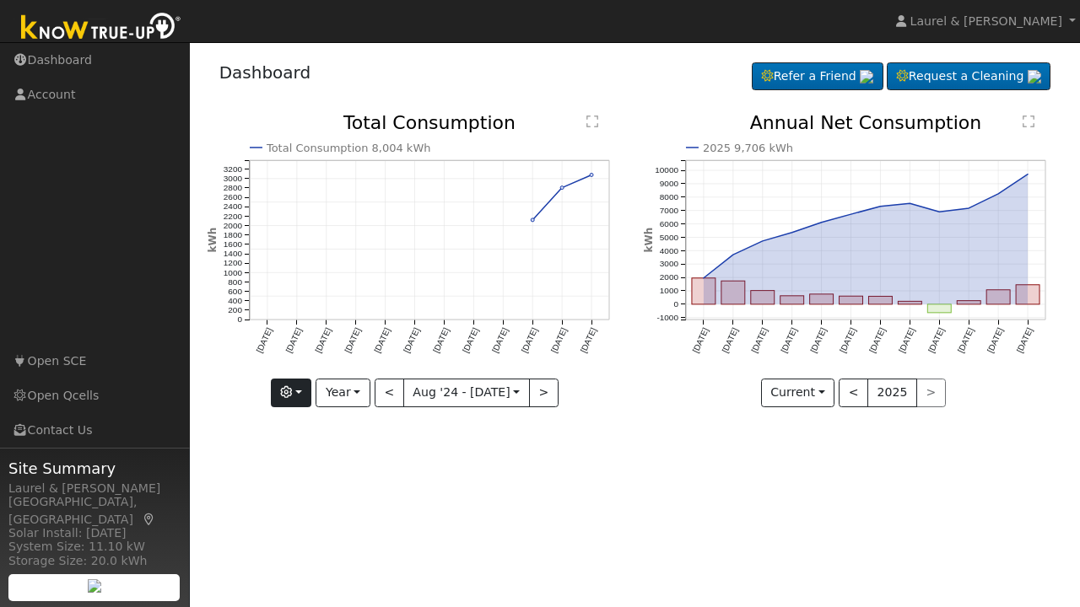
click at [299, 388] on button "button" at bounding box center [291, 393] width 41 height 29
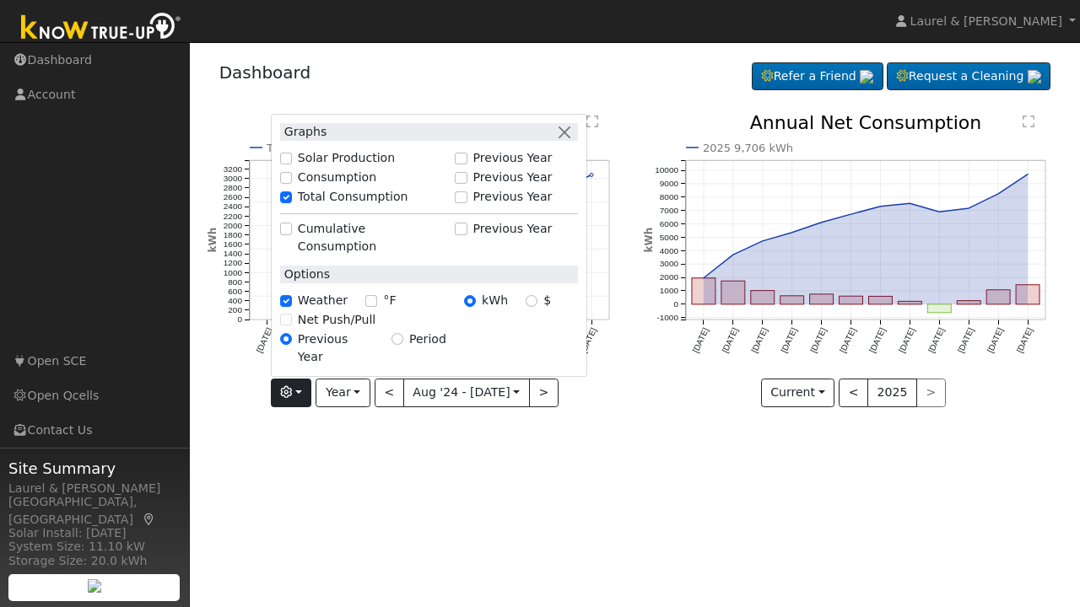
click at [290, 184] on input "Consumption" at bounding box center [286, 178] width 12 height 12
checkbox input "true"
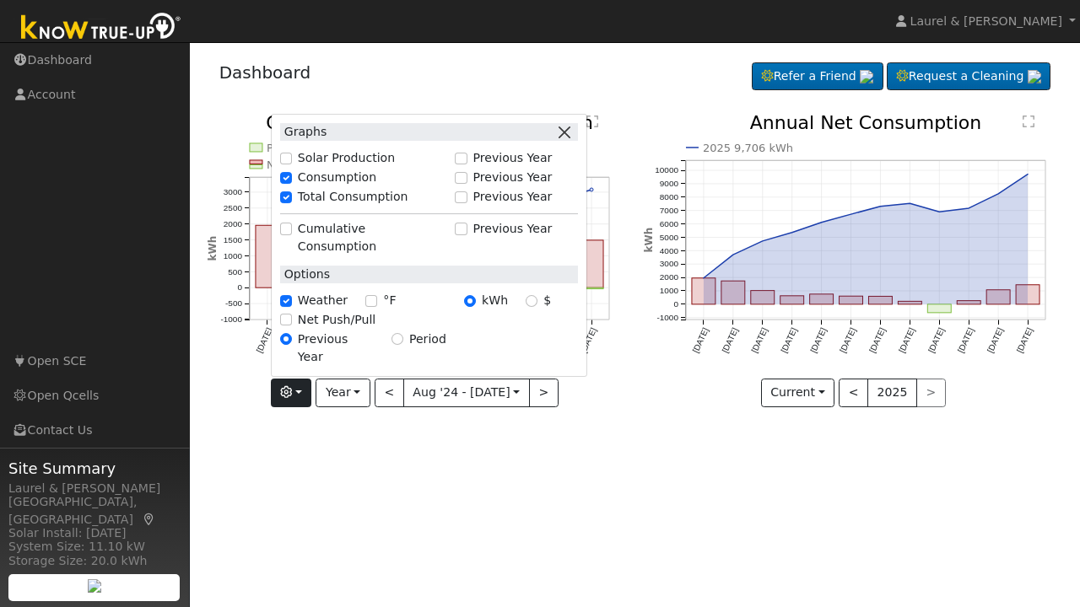
click at [567, 141] on button "button" at bounding box center [565, 132] width 18 height 18
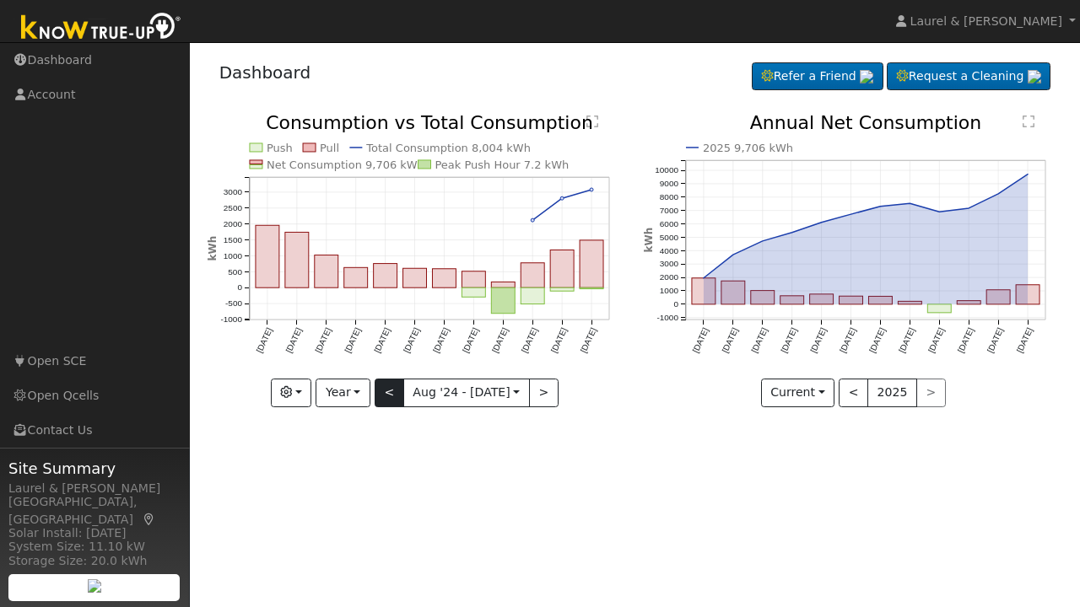
click at [397, 397] on button "<" at bounding box center [389, 393] width 30 height 29
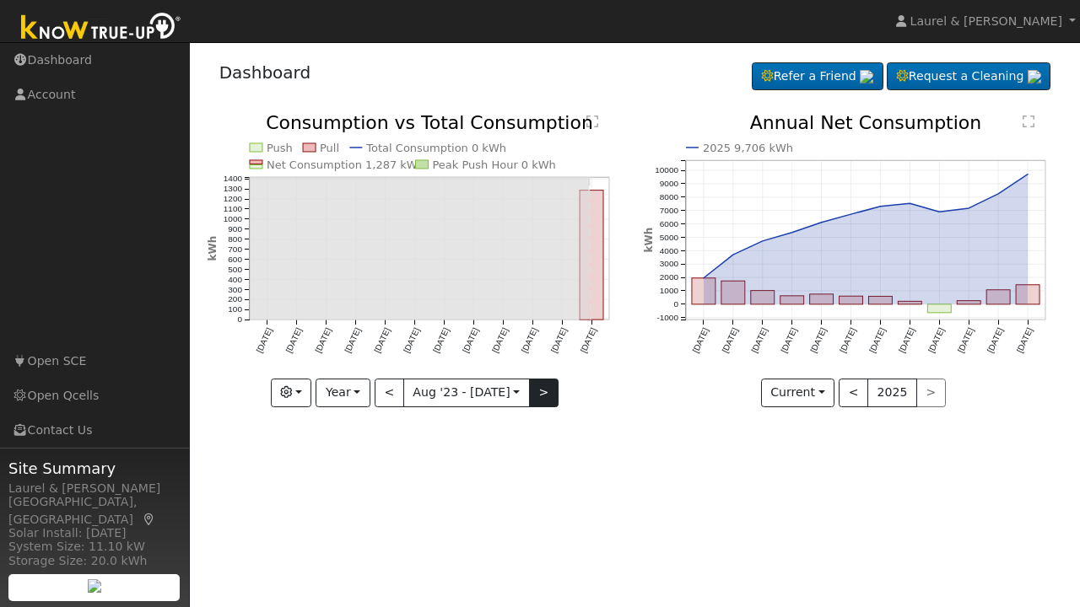
click at [540, 385] on button ">" at bounding box center [544, 393] width 30 height 29
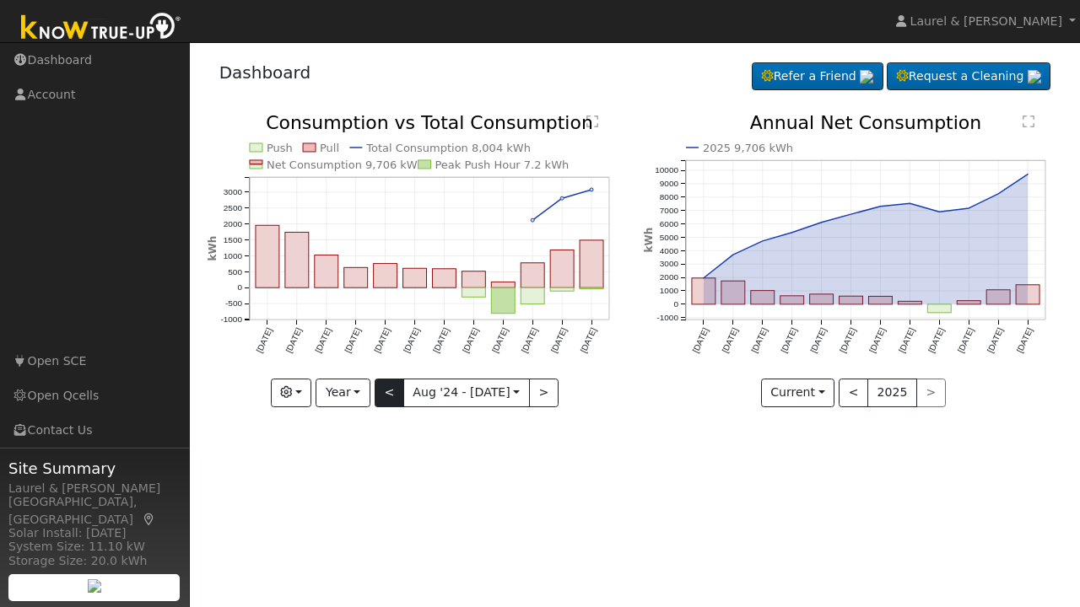
click at [397, 392] on button "<" at bounding box center [389, 393] width 30 height 29
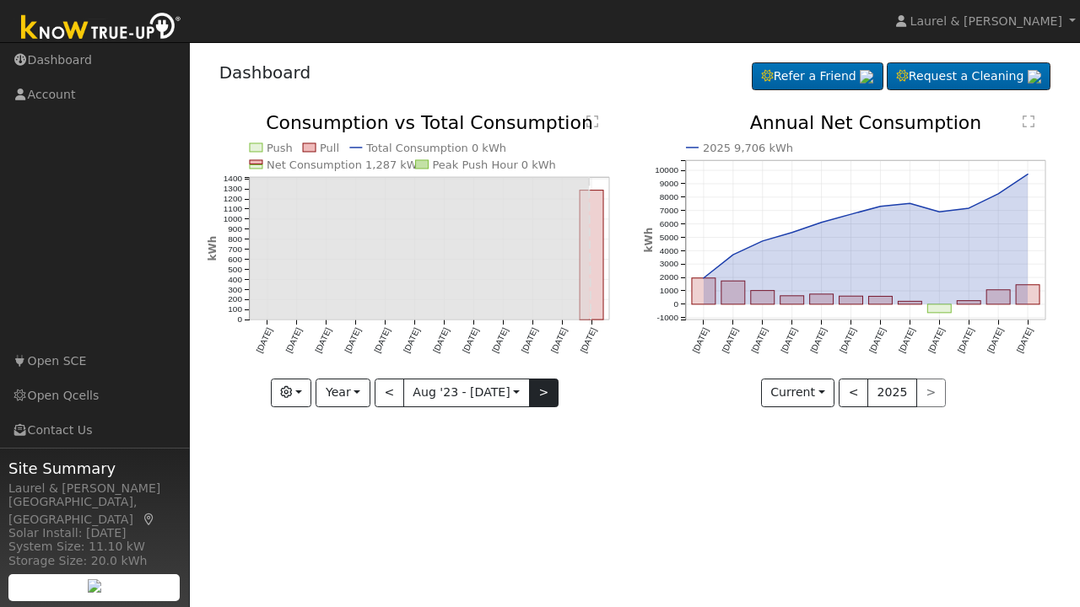
click at [539, 389] on button ">" at bounding box center [544, 393] width 30 height 29
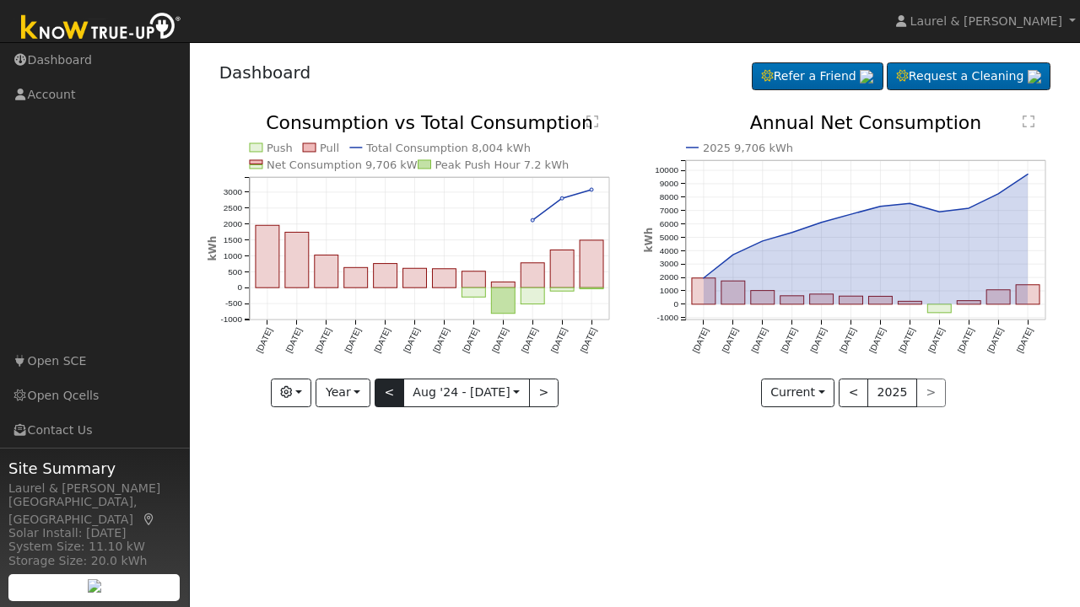
click at [385, 394] on button "<" at bounding box center [389, 393] width 30 height 29
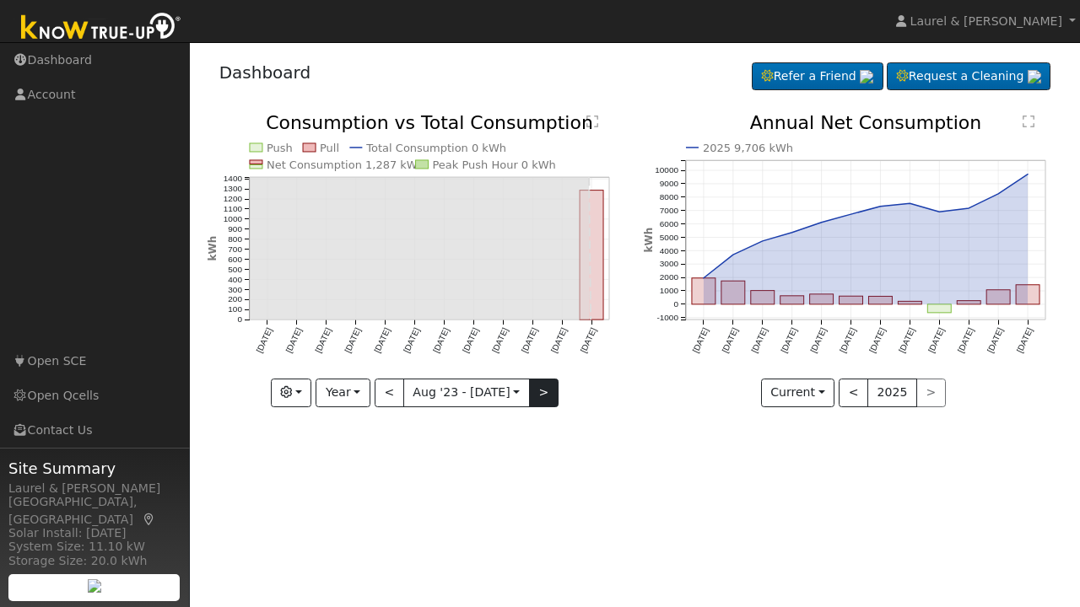
click at [541, 401] on button ">" at bounding box center [544, 393] width 30 height 29
type input "2024-08-01"
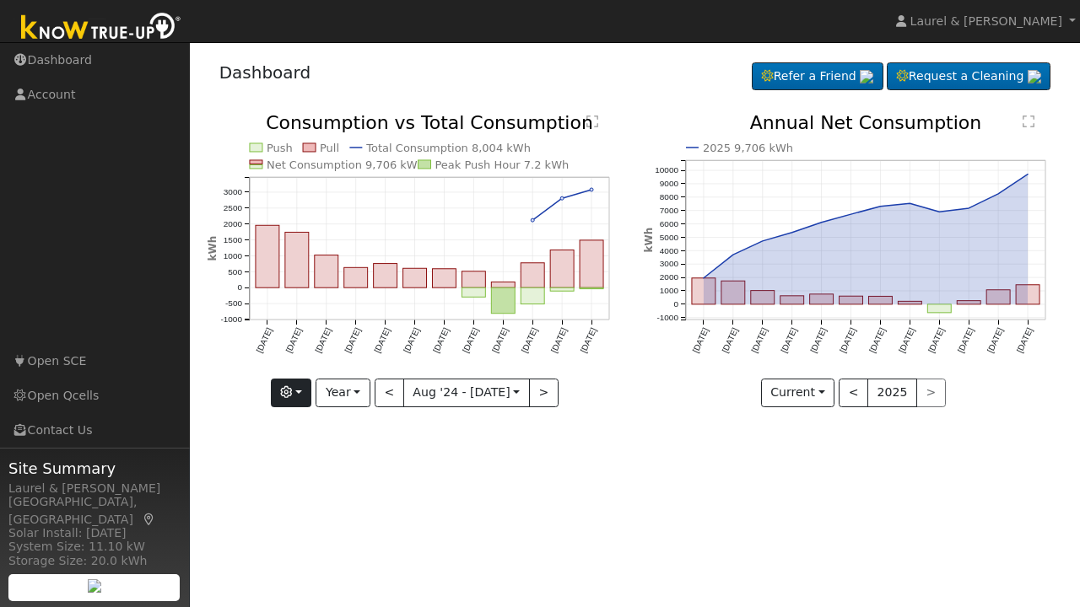
click at [276, 388] on button "button" at bounding box center [291, 393] width 41 height 29
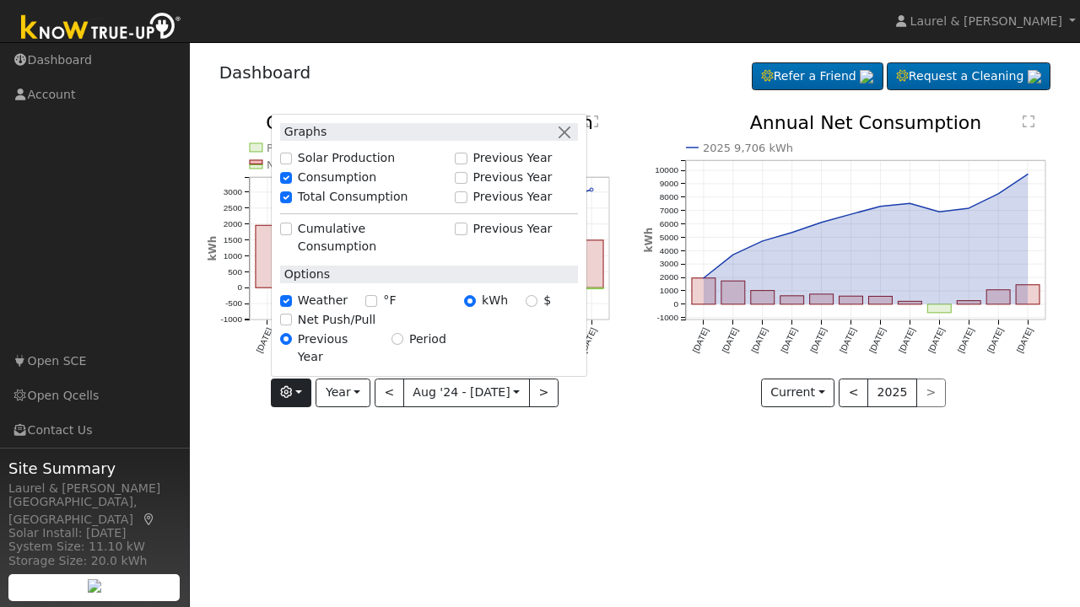
click at [292, 164] on input "Solar Production" at bounding box center [286, 159] width 12 height 12
checkbox input "true"
click at [571, 141] on button "button" at bounding box center [565, 132] width 18 height 18
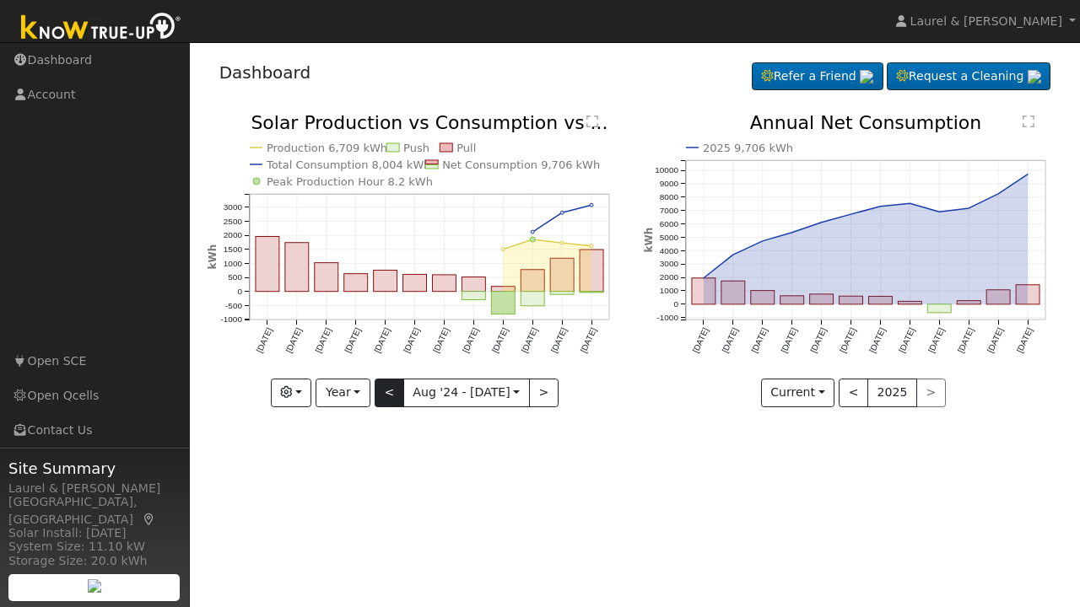
click at [395, 392] on button "<" at bounding box center [389, 393] width 30 height 29
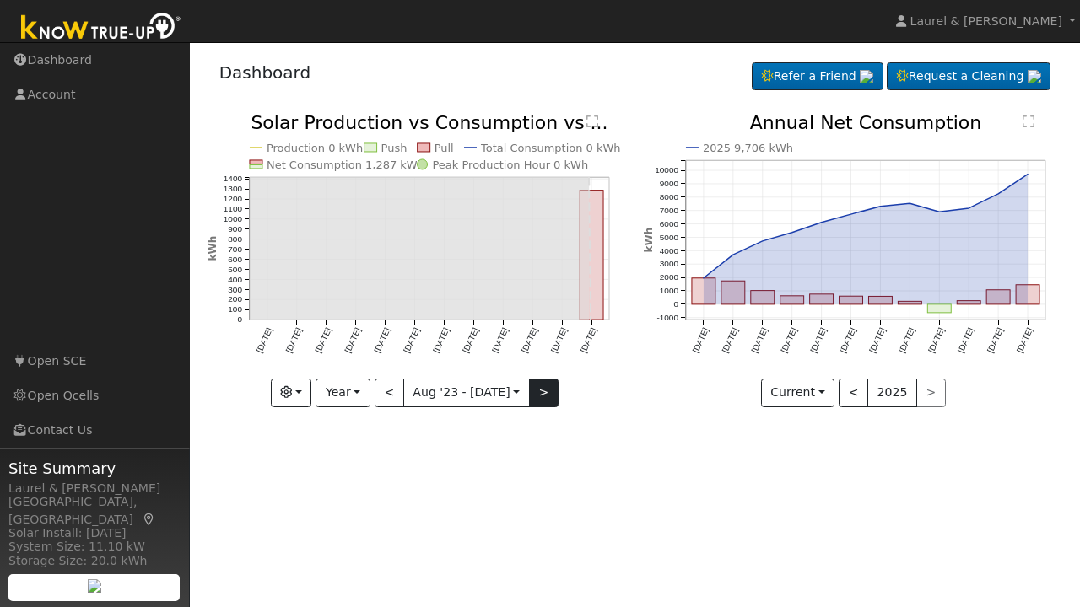
click at [539, 388] on button ">" at bounding box center [544, 393] width 30 height 29
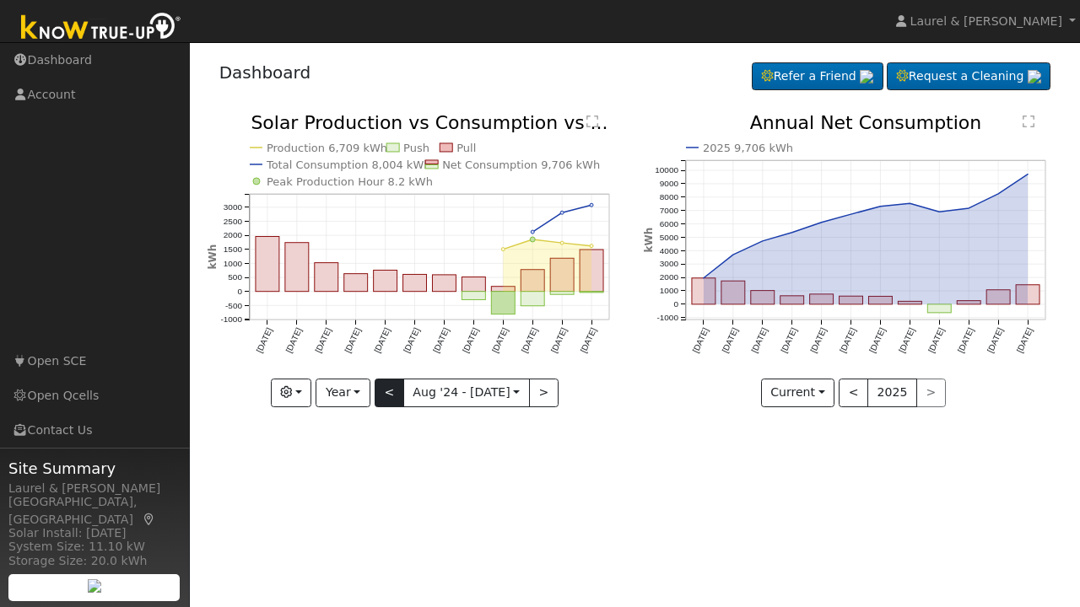
click at [388, 380] on button "<" at bounding box center [389, 393] width 30 height 29
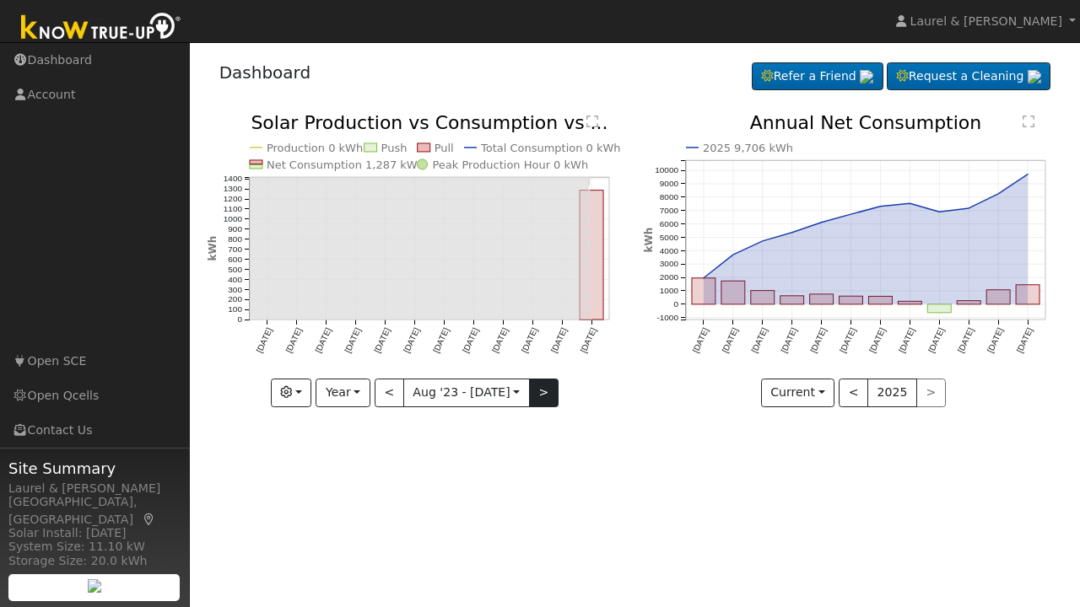
click at [539, 403] on button ">" at bounding box center [544, 393] width 30 height 29
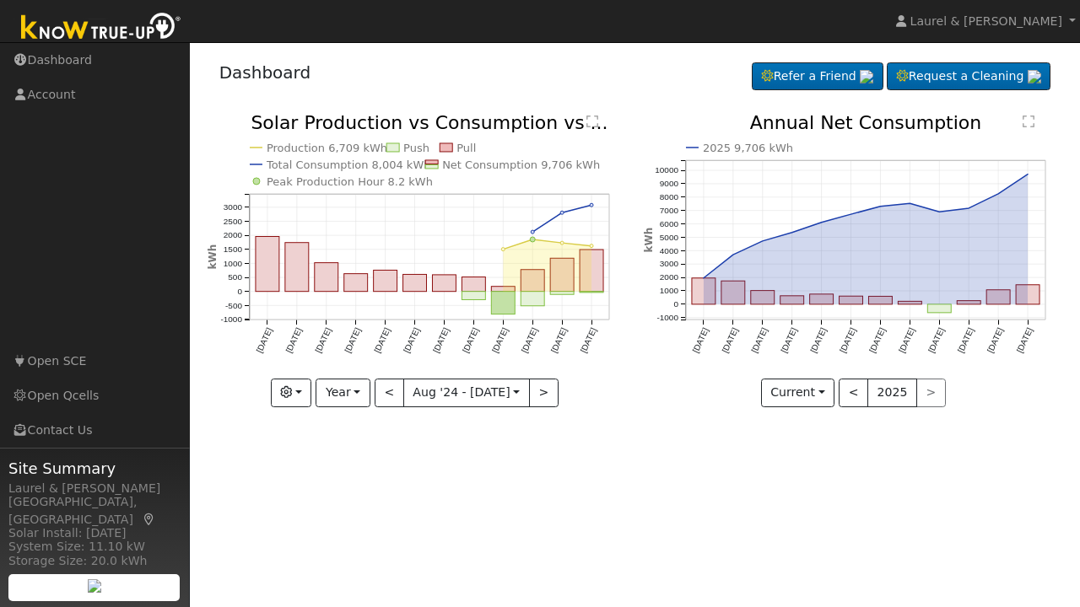
drag, startPoint x: 398, startPoint y: 390, endPoint x: 432, endPoint y: 406, distance: 37.0
click at [401, 390] on button "<" at bounding box center [389, 393] width 30 height 29
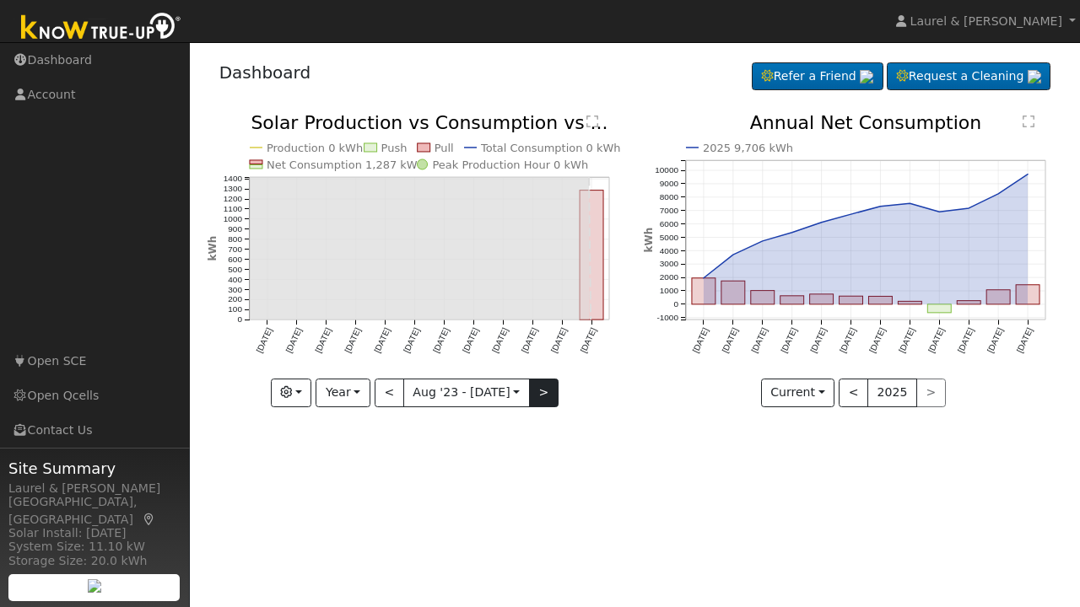
click at [538, 394] on button ">" at bounding box center [544, 393] width 30 height 29
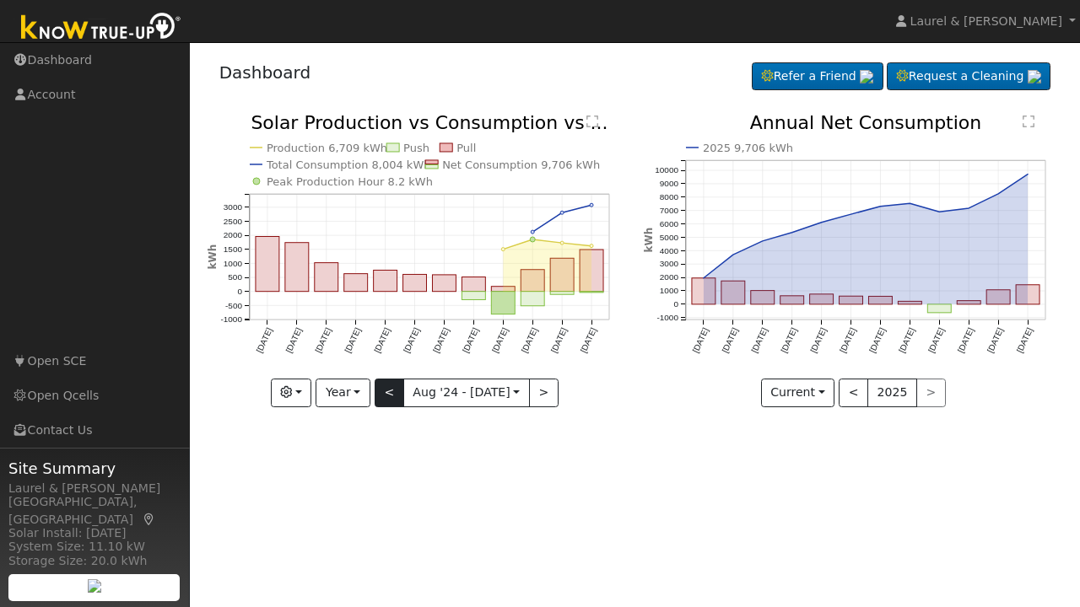
click at [396, 385] on button "<" at bounding box center [389, 393] width 30 height 29
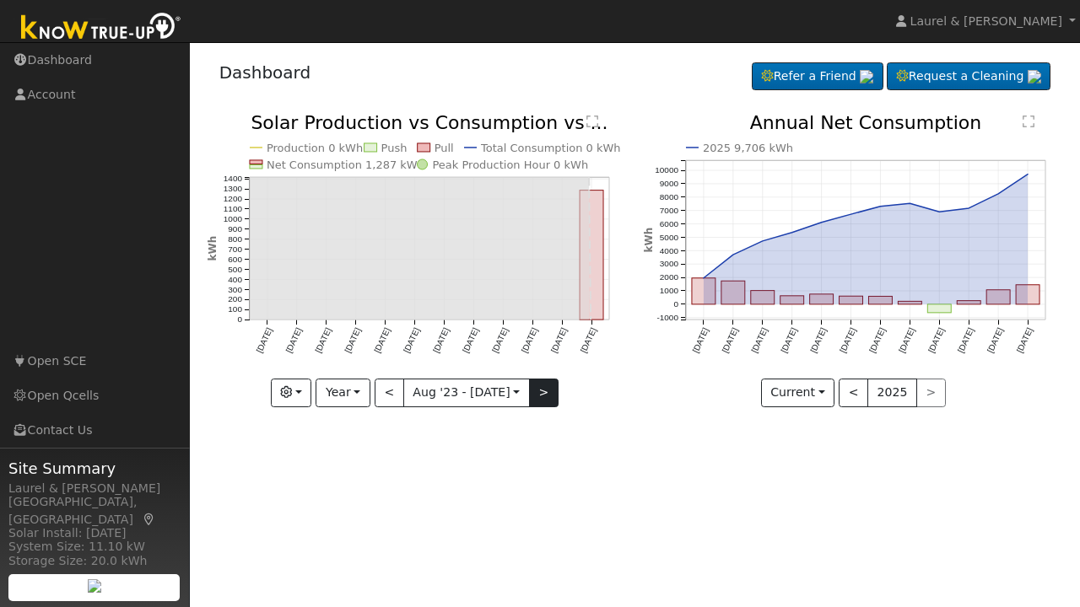
click at [536, 390] on button ">" at bounding box center [544, 393] width 30 height 29
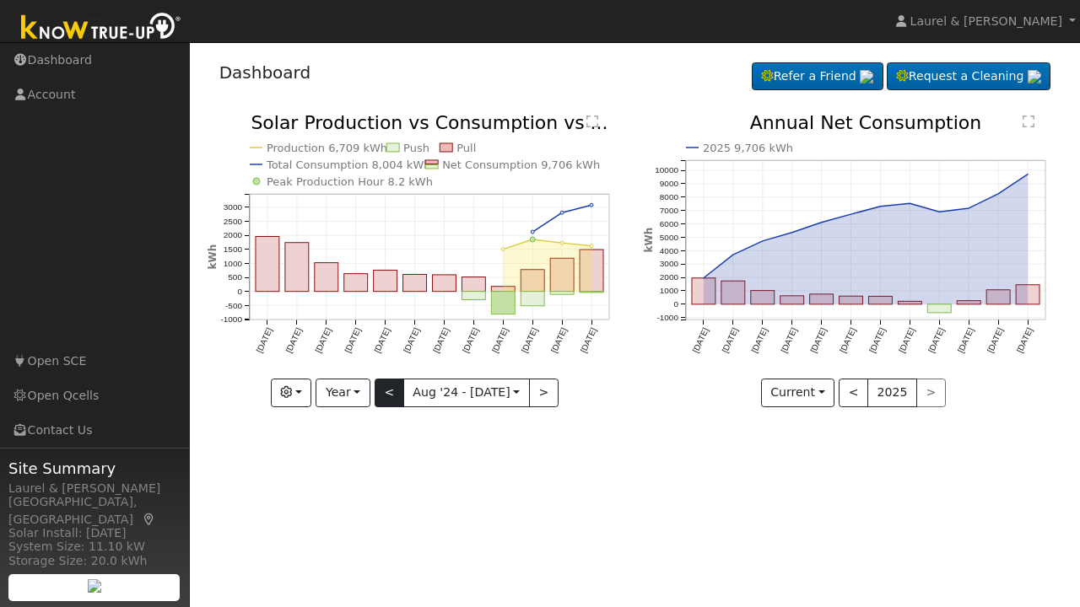
click at [389, 394] on button "<" at bounding box center [389, 393] width 30 height 29
type input "2023-08-01"
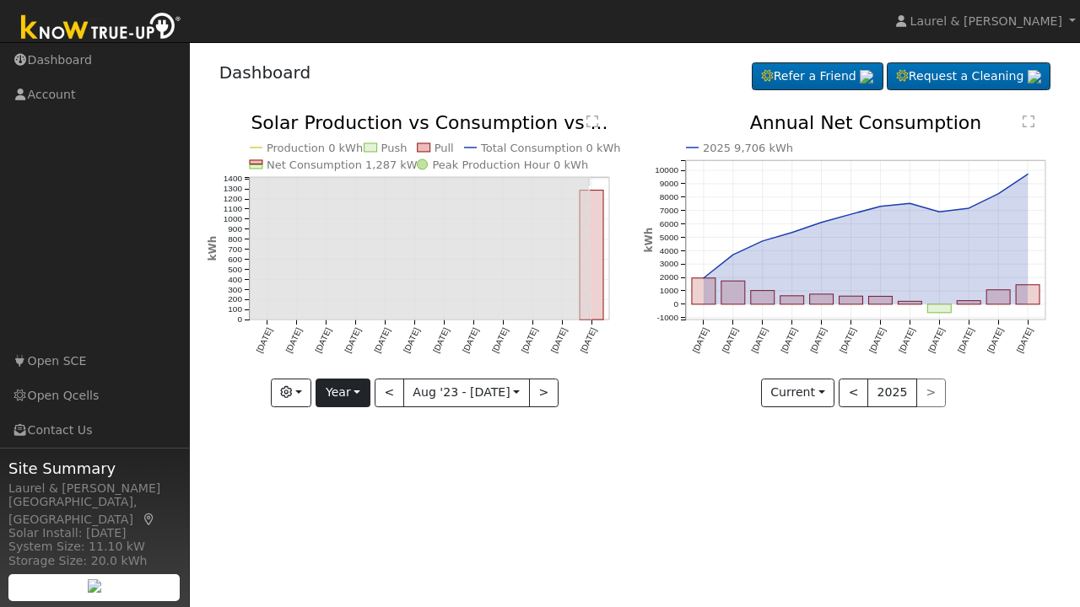
click at [347, 391] on button "Year" at bounding box center [342, 393] width 54 height 29
click at [347, 528] on link "Custom" at bounding box center [374, 523] width 117 height 24
click at [376, 391] on button "<" at bounding box center [372, 393] width 30 height 29
type input "2022-07-31"
type input "2023-07-31"
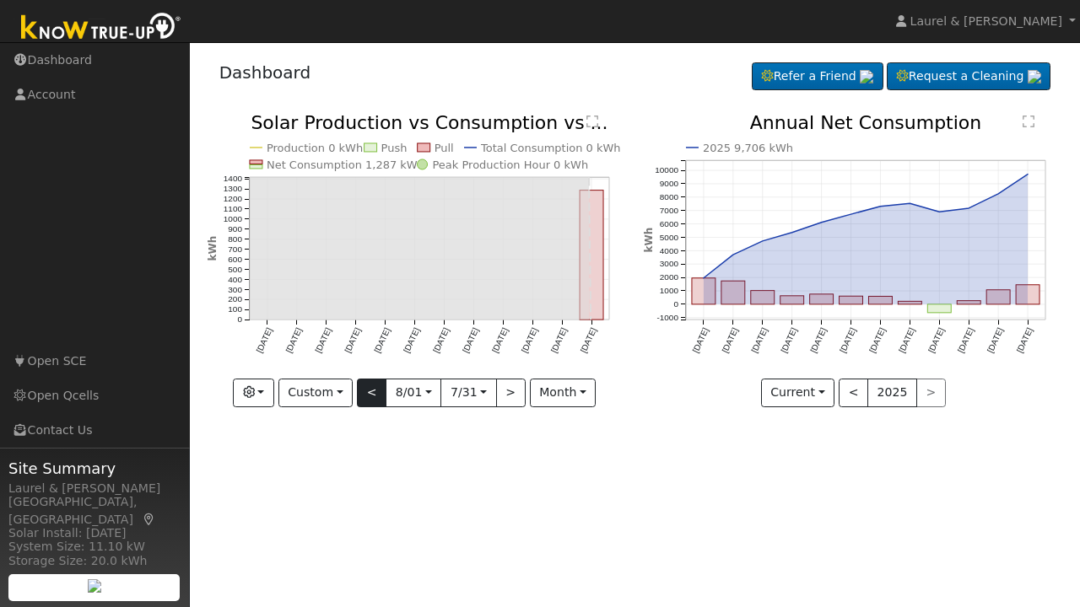
type input "2022"
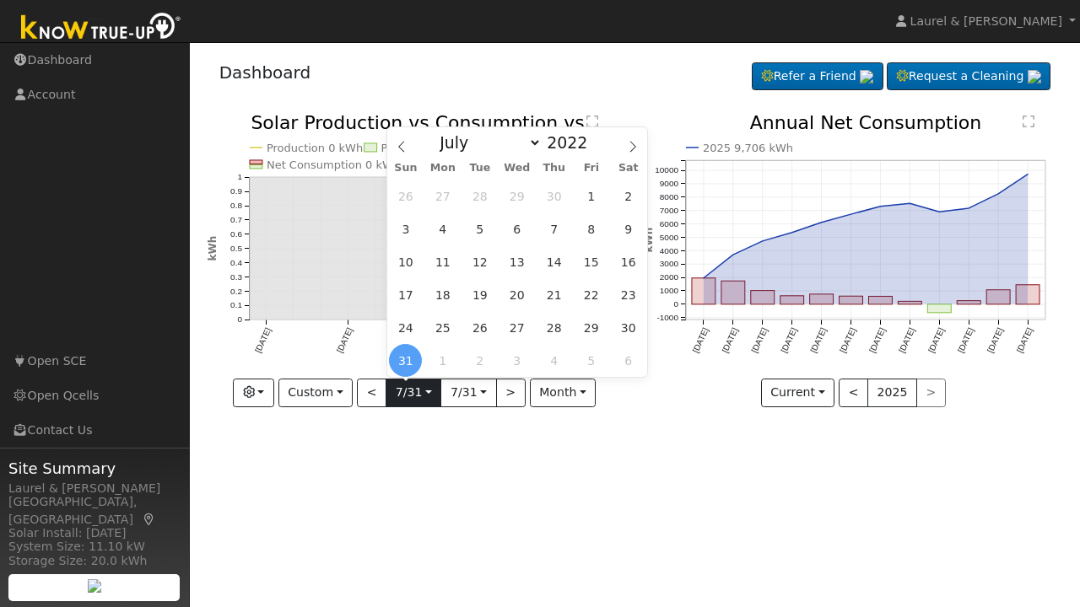
click at [423, 390] on input "2022-07-31" at bounding box center [413, 393] width 54 height 27
select select "5"
click at [591, 138] on span at bounding box center [596, 137] width 12 height 9
type input "2024"
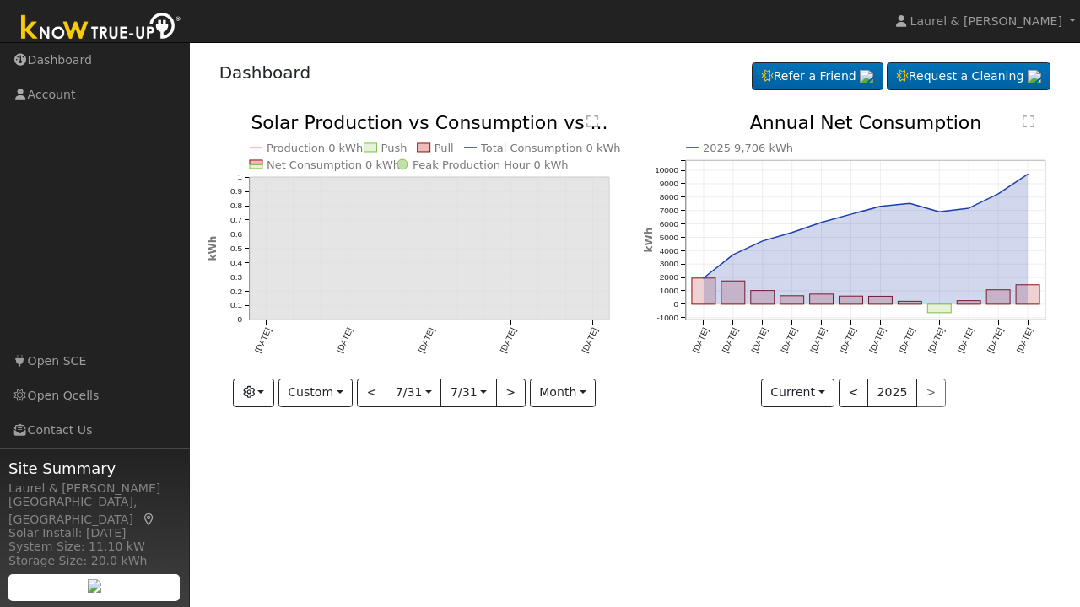
click at [495, 487] on div "User Profile First name Last name Email Email Notifications No Emails No Emails…" at bounding box center [635, 324] width 890 height 565
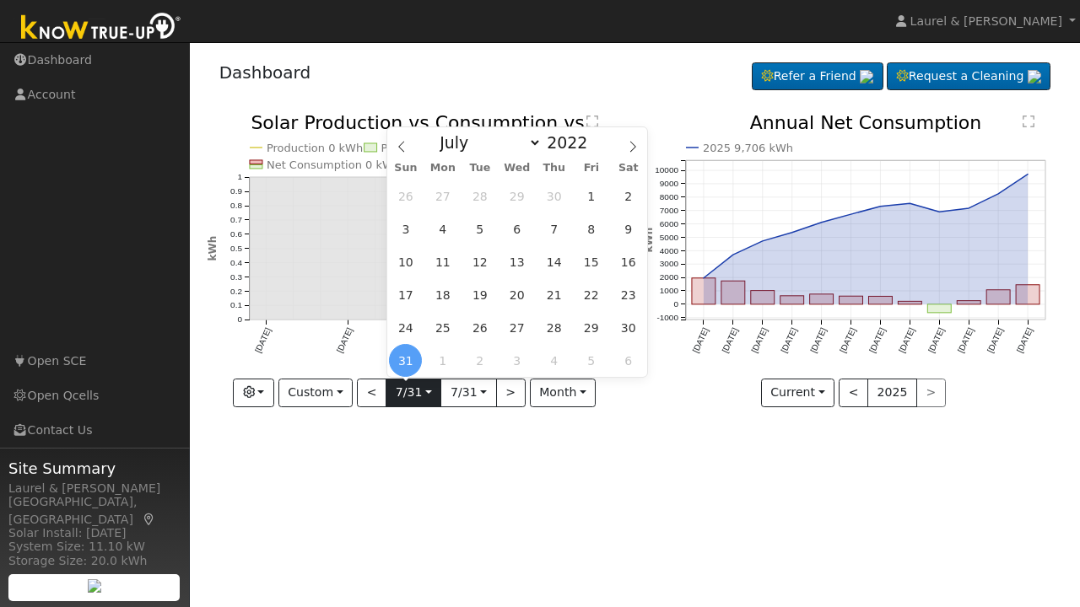
click at [421, 390] on input "2022-07-31" at bounding box center [413, 393] width 54 height 27
select select "5"
click at [596, 140] on span at bounding box center [596, 137] width 12 height 9
type input "2024"
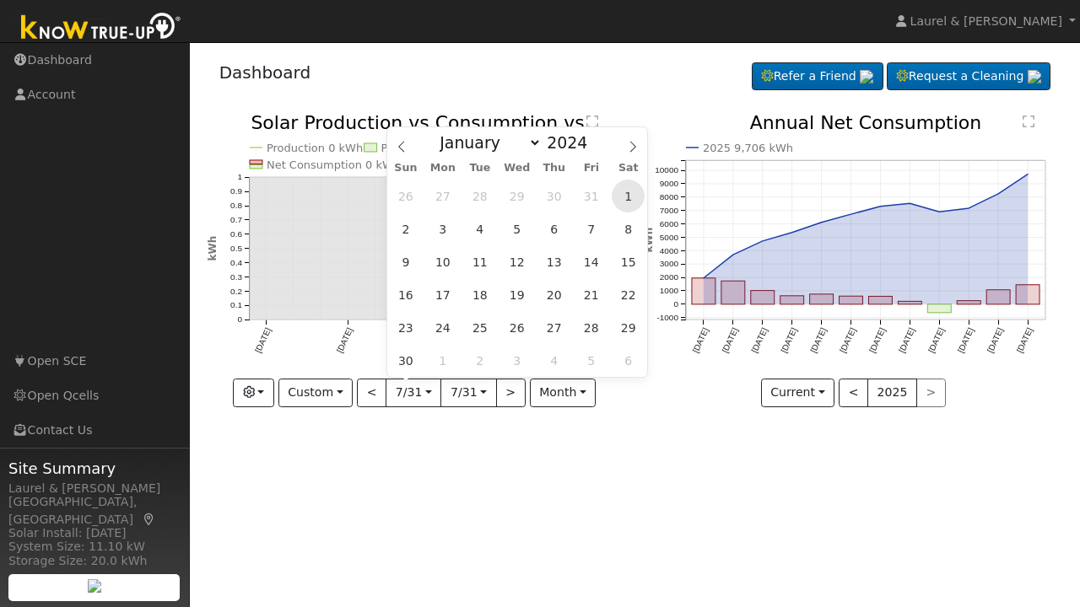
click at [628, 199] on span "1" at bounding box center [627, 196] width 33 height 33
type input "2024-06-01"
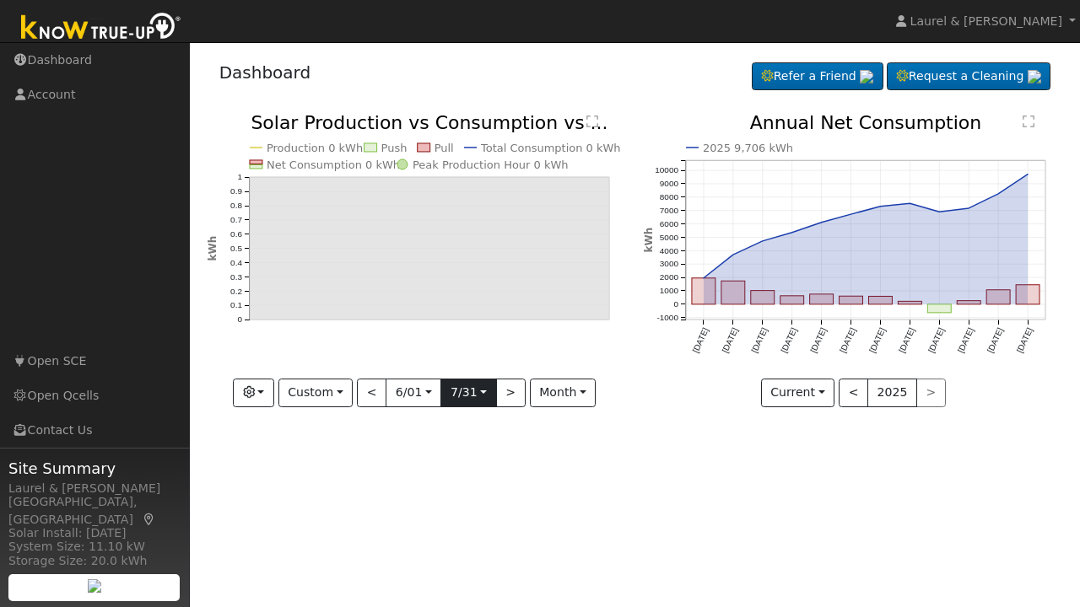
click at [473, 396] on input "2023-07-31" at bounding box center [468, 393] width 54 height 27
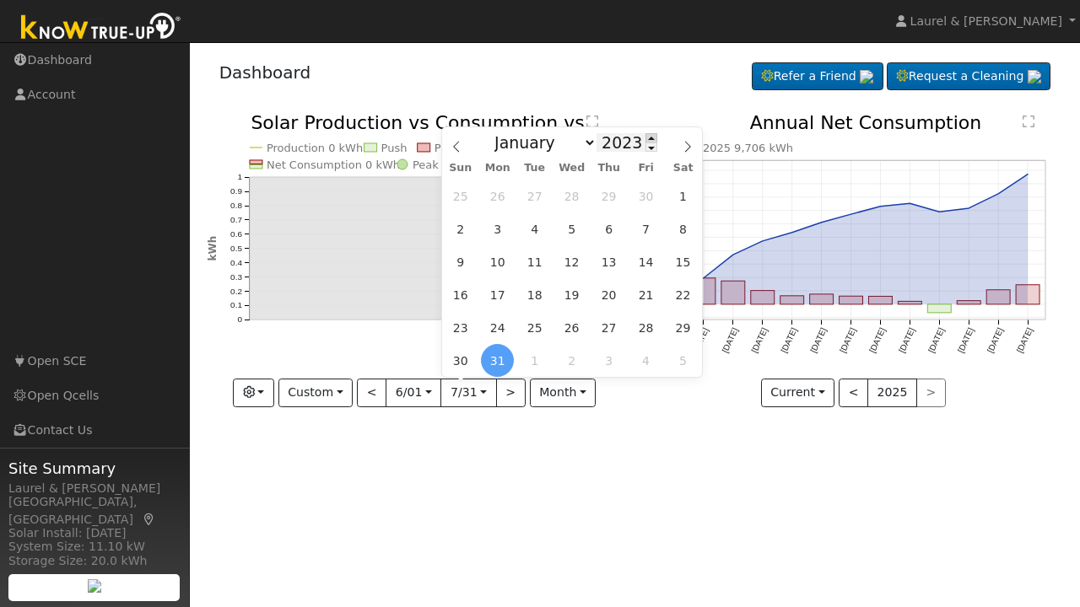
click at [647, 138] on span at bounding box center [651, 137] width 12 height 9
type input "2025"
click at [532, 203] on span "1" at bounding box center [534, 196] width 33 height 33
type input "2025-07-01"
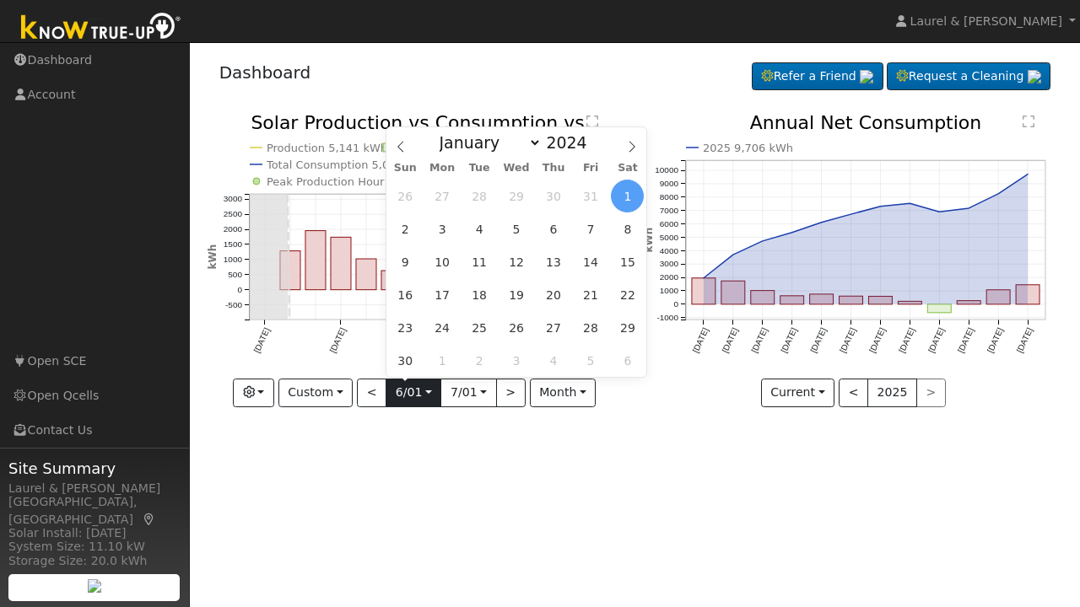
click at [414, 405] on input "2024-06-01" at bounding box center [413, 393] width 54 height 27
click at [400, 198] on span "26" at bounding box center [405, 196] width 33 height 33
type input "2024-05-26"
